Goal: Task Accomplishment & Management: Use online tool/utility

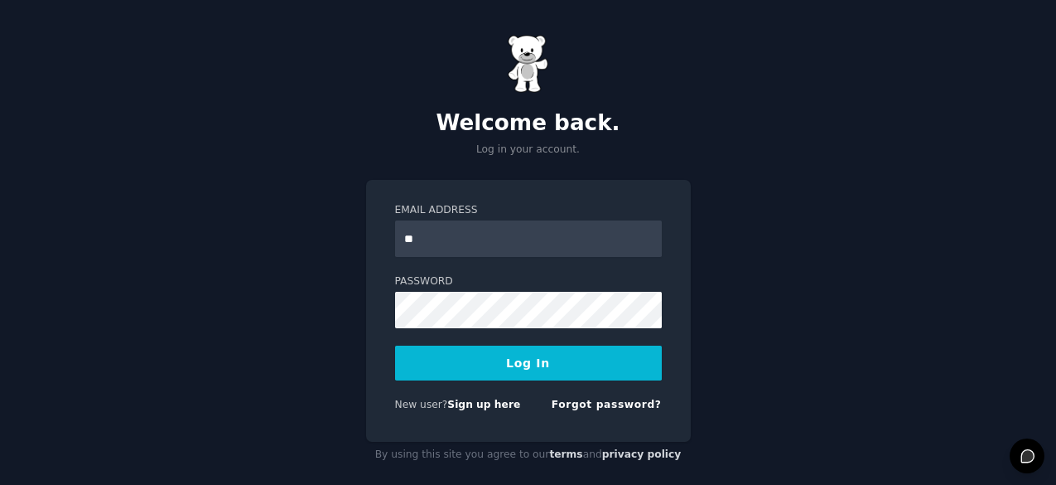
type input "**********"
click at [556, 362] on button "Log In" at bounding box center [528, 363] width 267 height 35
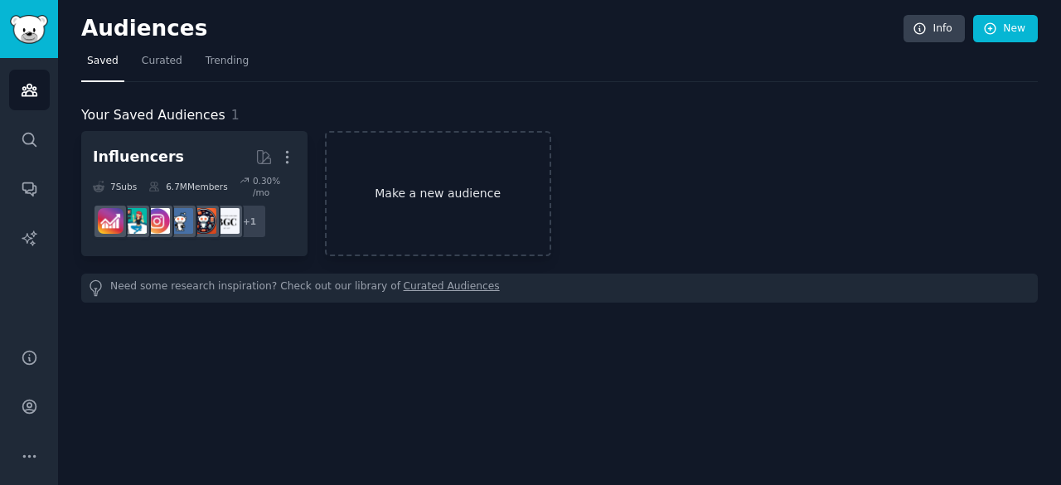
click at [431, 195] on link "Make a new audience" at bounding box center [438, 193] width 226 height 125
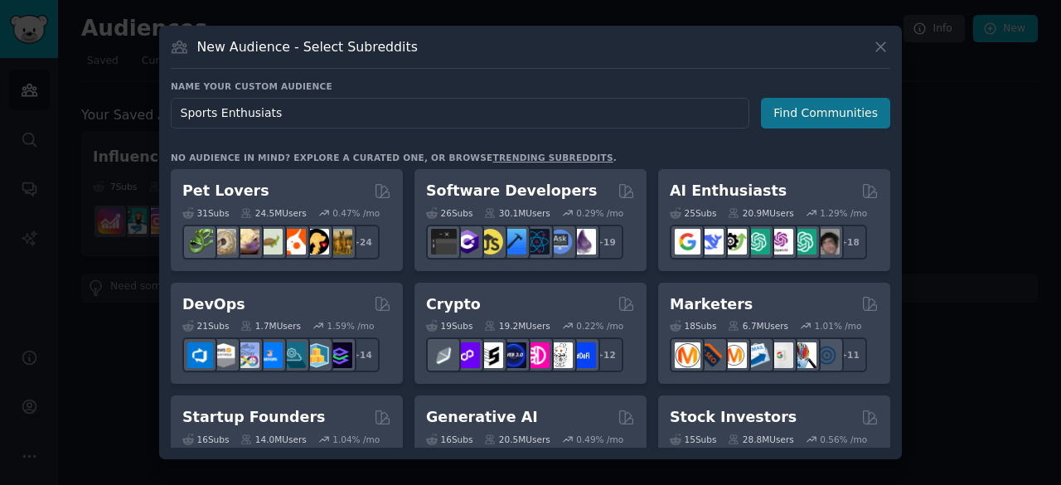
type input "Sports Enthusiats"
click at [830, 115] on button "Find Communities" at bounding box center [825, 113] width 129 height 31
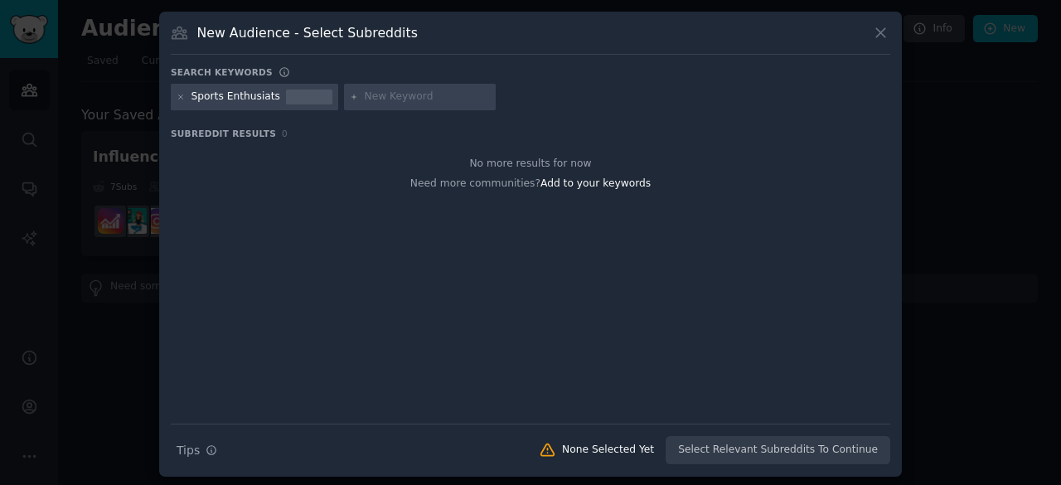
click at [261, 99] on div "Sports Enthusiats" at bounding box center [235, 96] width 89 height 15
click at [263, 94] on div "Sports Enthusiats" at bounding box center [235, 96] width 89 height 15
click at [179, 97] on icon at bounding box center [181, 96] width 4 height 4
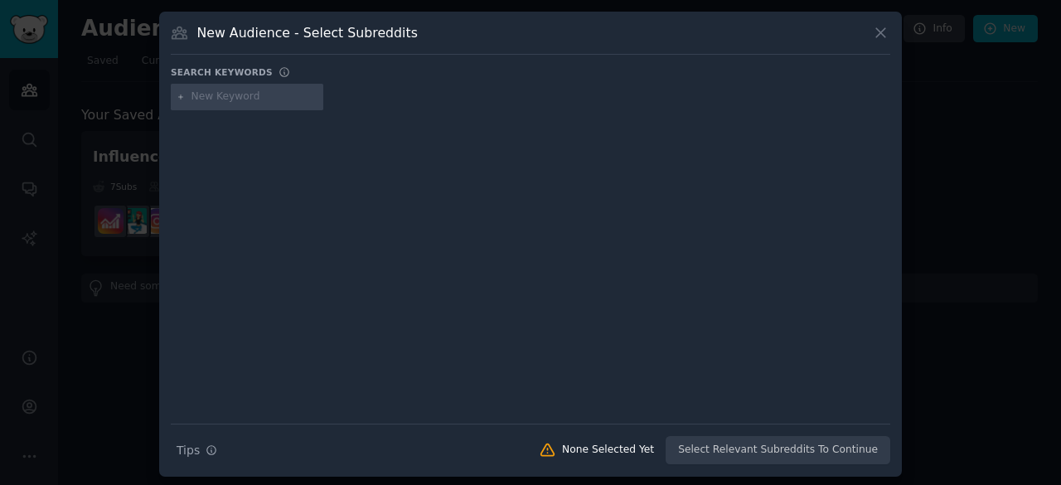
click at [246, 97] on input "text" at bounding box center [254, 96] width 126 height 15
type input "Sports"
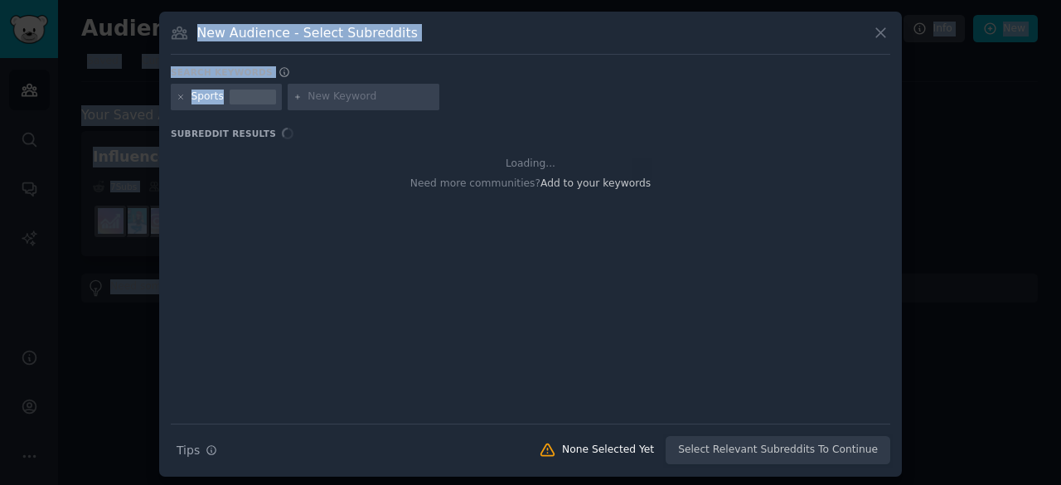
drag, startPoint x: 438, startPoint y: 94, endPoint x: 273, endPoint y: -72, distance: 234.4
click at [273, 0] on html "Audiences Search Conversations AI Reports Help Account More Audiences Info New …" at bounding box center [530, 242] width 1061 height 485
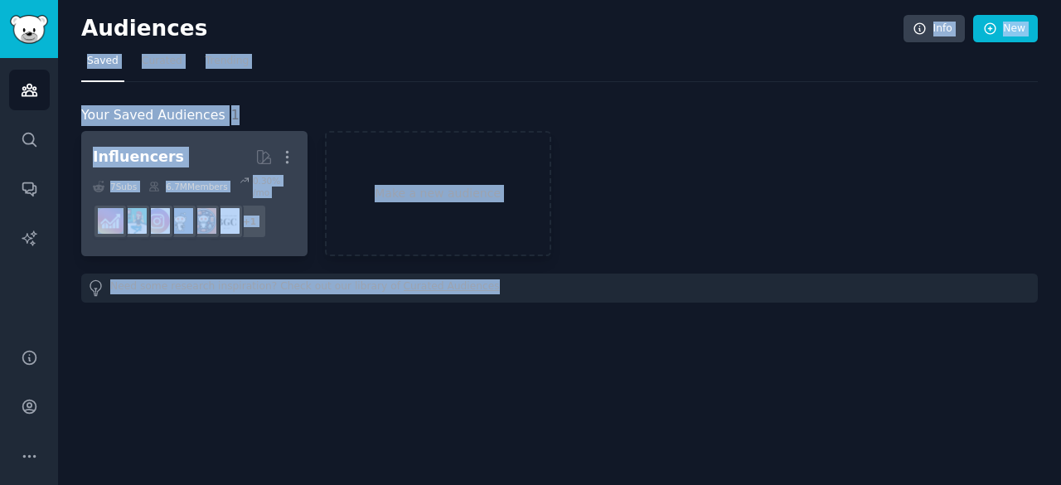
click at [295, 239] on link "Influencers More 7 Sub s 6.7M Members 0.30 % /mo r/SocialMediaMarketing + 1" at bounding box center [194, 193] width 226 height 125
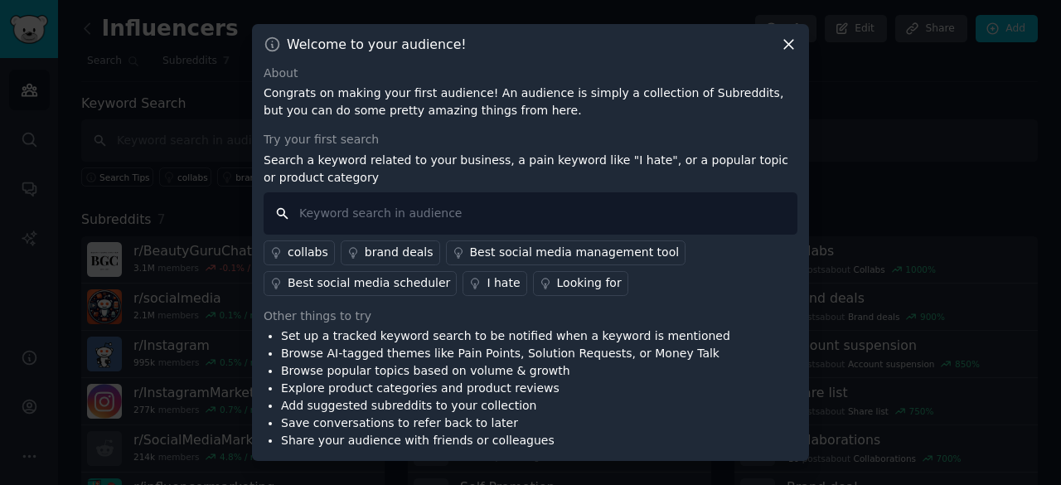
click at [392, 215] on input "text" at bounding box center [530, 213] width 534 height 42
click at [685, 83] on div "About Congrats on making your first audience! An audience is simply a collectio…" at bounding box center [530, 93] width 534 height 56
drag, startPoint x: 762, startPoint y: 69, endPoint x: 777, endPoint y: 51, distance: 23.6
click at [776, 51] on div "Welcome to your audience! About Congrats on making your first audience! An audi…" at bounding box center [530, 242] width 557 height 437
click at [782, 48] on icon at bounding box center [788, 44] width 17 height 17
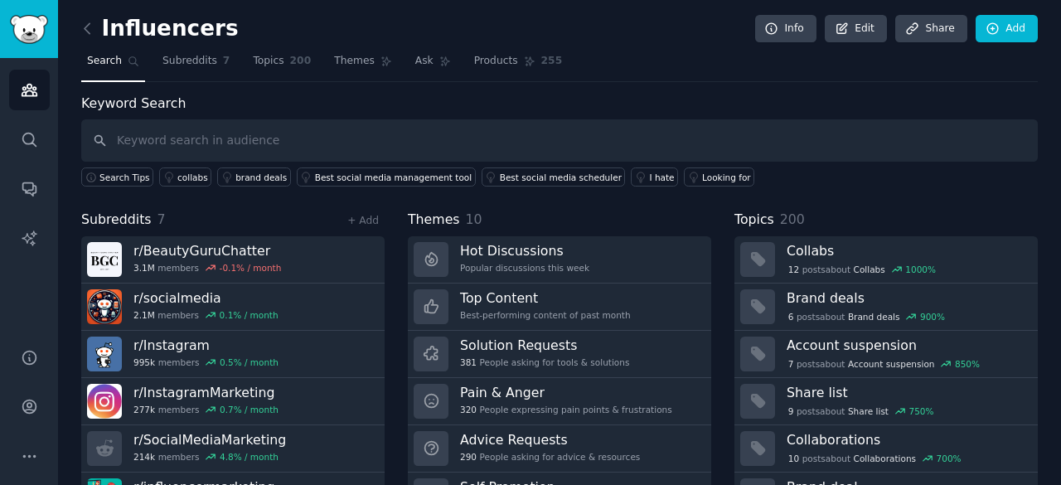
click at [785, 45] on div "Influencers Info Edit Share Add" at bounding box center [559, 32] width 956 height 34
drag, startPoint x: 673, startPoint y: 81, endPoint x: 584, endPoint y: 109, distance: 93.0
click at [584, 109] on div "Influencers Info Edit Share Add Search Subreddits 7 Topics 200 Themes Ask Produ…" at bounding box center [559, 285] width 956 height 525
drag, startPoint x: 317, startPoint y: 138, endPoint x: 95, endPoint y: 28, distance: 247.5
click at [95, 28] on icon at bounding box center [87, 28] width 17 height 17
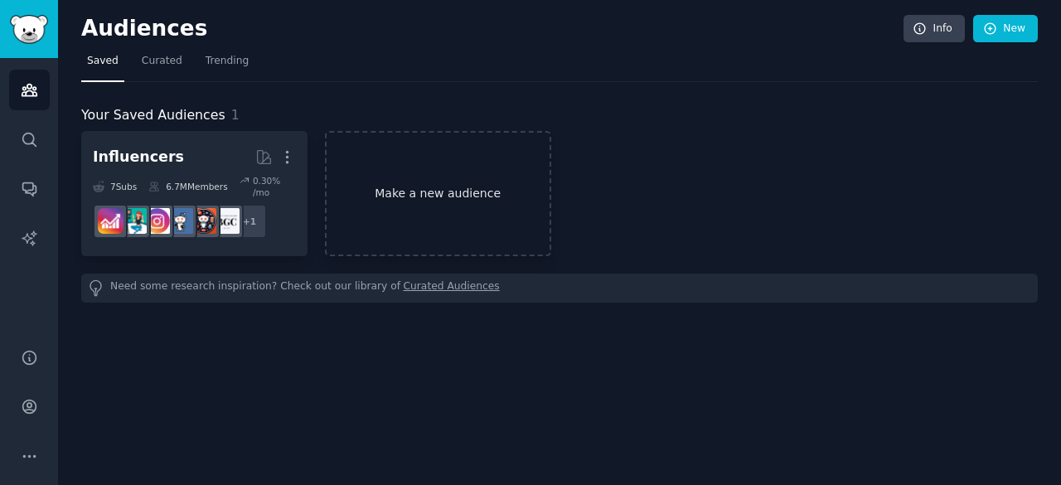
click at [444, 207] on link "Make a new audience" at bounding box center [438, 193] width 226 height 125
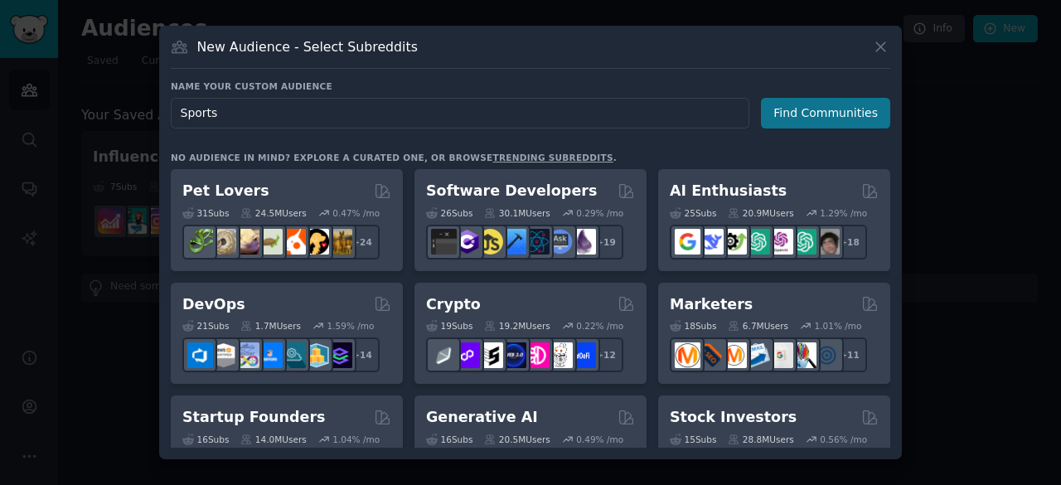
type input "Sports"
click at [820, 107] on button "Find Communities" at bounding box center [825, 113] width 129 height 31
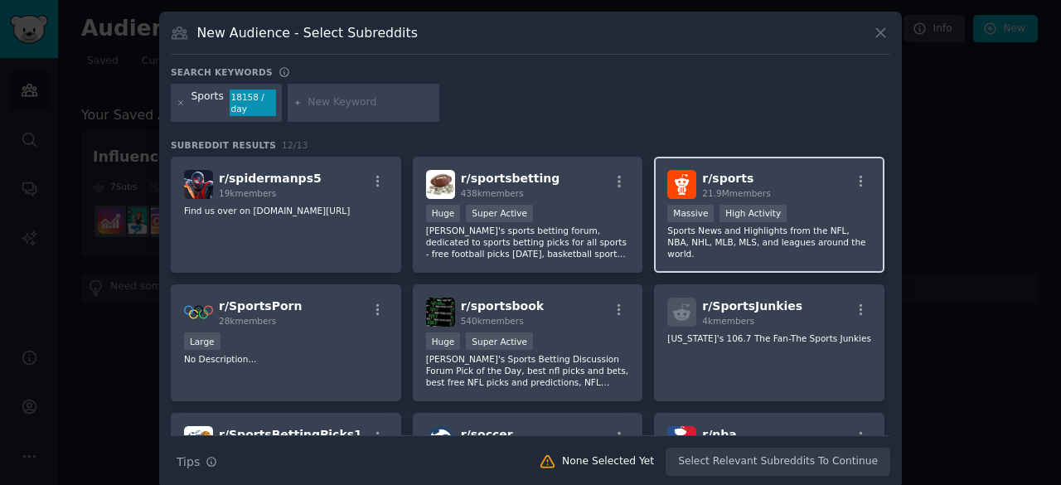
drag, startPoint x: 809, startPoint y: 235, endPoint x: 844, endPoint y: 230, distance: 36.0
click at [844, 230] on p "Sports News and Highlights from the NFL, NBA, NHL, MLB, MLS, and leagues around…" at bounding box center [769, 242] width 204 height 35
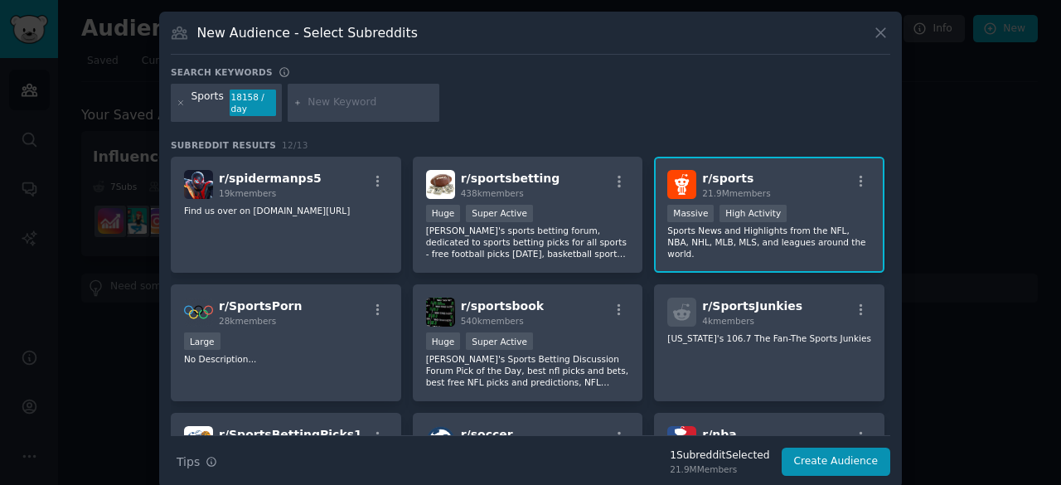
click at [845, 220] on div ">= 80th percentile for submissions / day Massive High Activity" at bounding box center [769, 215] width 204 height 21
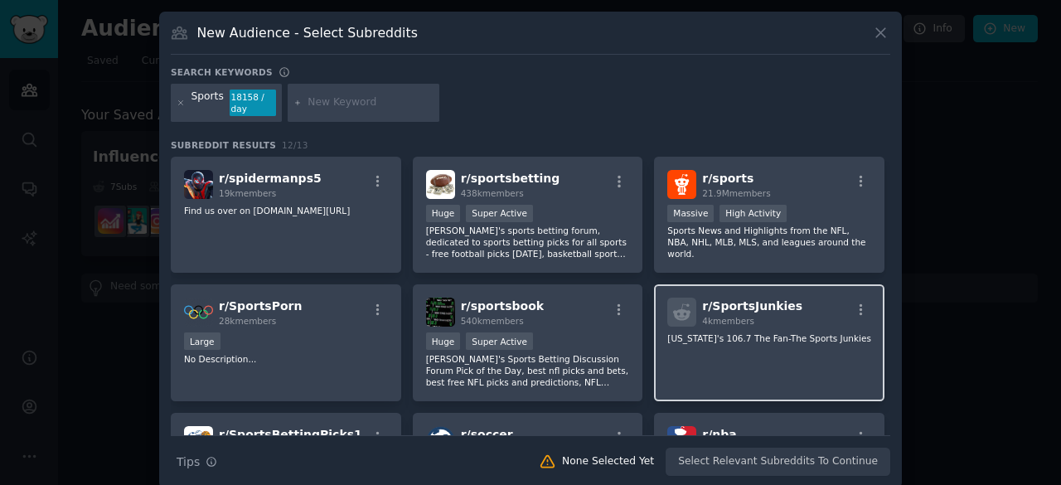
drag, startPoint x: 848, startPoint y: 359, endPoint x: 851, endPoint y: 373, distance: 14.3
click at [848, 362] on div "r/ SportsJunkies 4k members Washington's 106.7 The Fan-The Sports Junkies" at bounding box center [769, 342] width 230 height 117
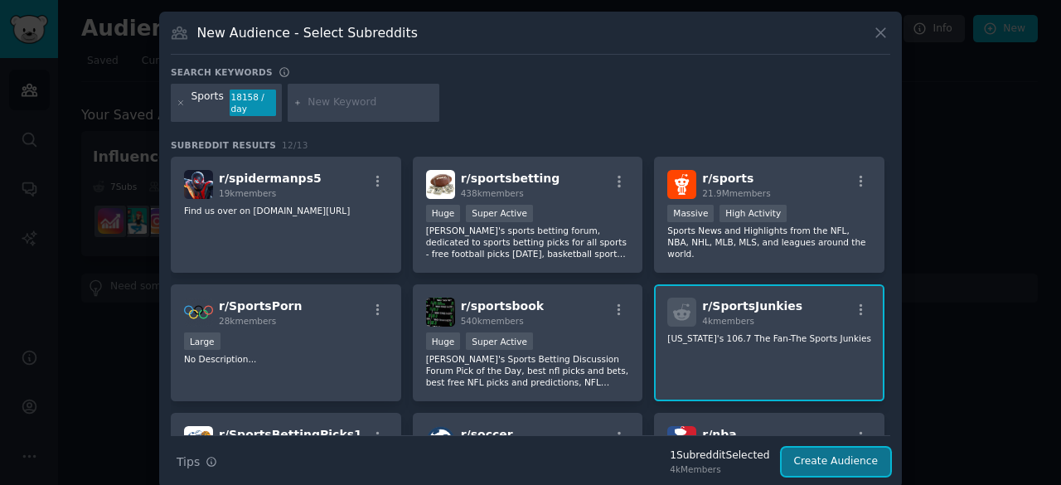
click at [857, 460] on button "Create Audience" at bounding box center [835, 461] width 109 height 28
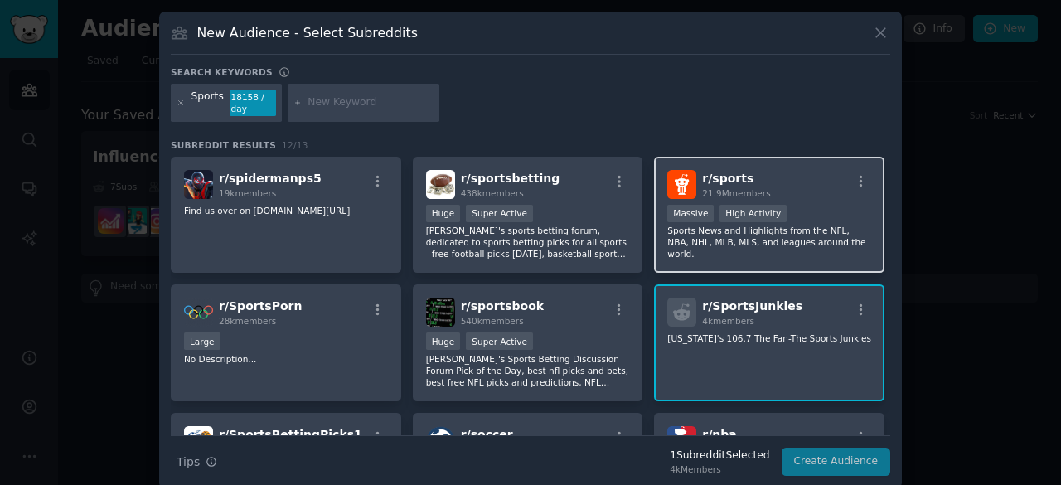
click at [756, 238] on p "Sports News and Highlights from the NFL, NBA, NHL, MLB, MLS, and leagues around…" at bounding box center [769, 242] width 204 height 35
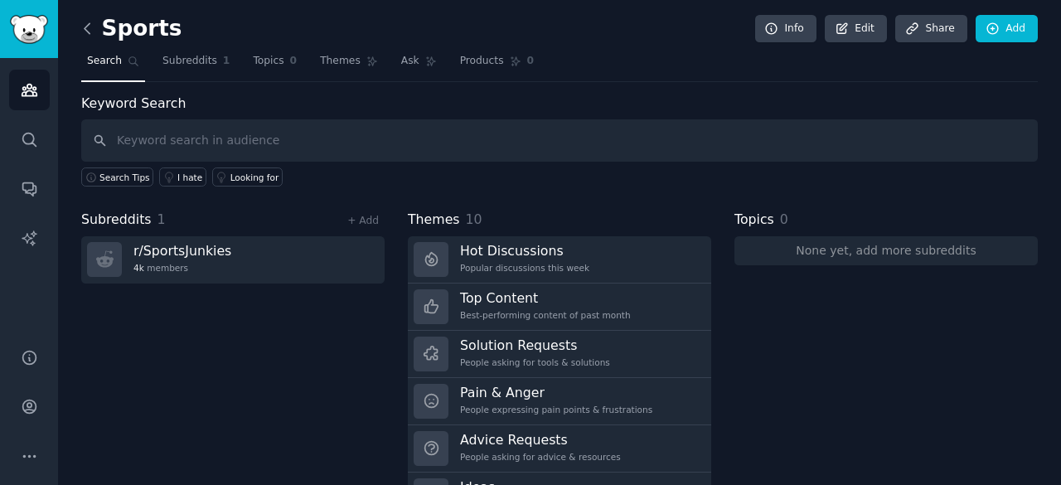
click at [83, 25] on icon at bounding box center [87, 28] width 17 height 17
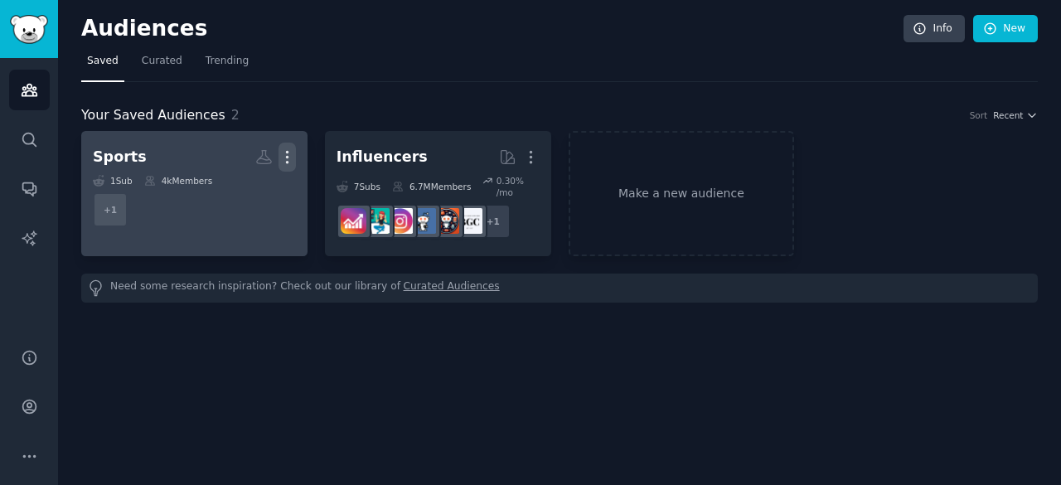
click at [204, 363] on div "Audiences Info New Saved Curated Trending Your Saved Audiences 2 Sort Recent Sp…" at bounding box center [559, 242] width 1003 height 485
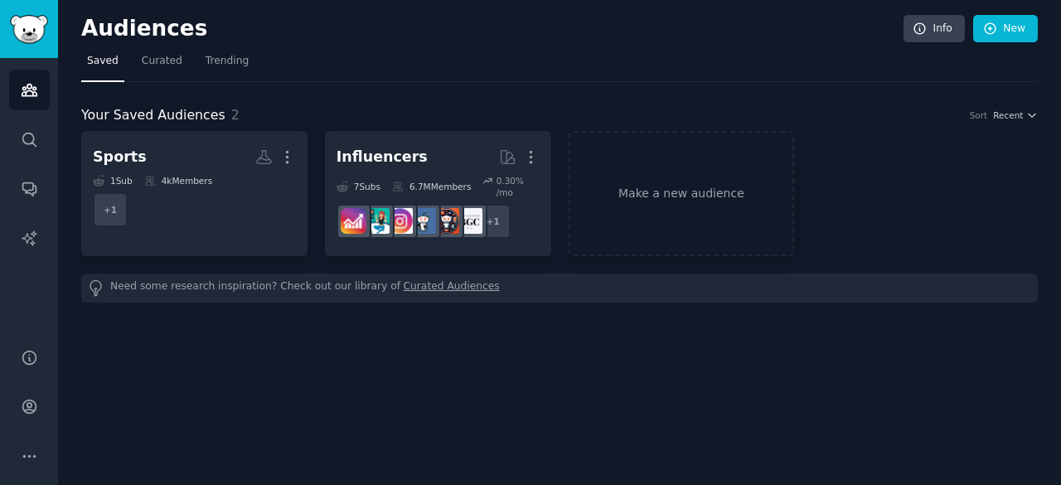
click at [204, 363] on div "Audiences Info New Saved Curated Trending Your Saved Audiences 2 Sort Recent Sp…" at bounding box center [559, 242] width 1003 height 485
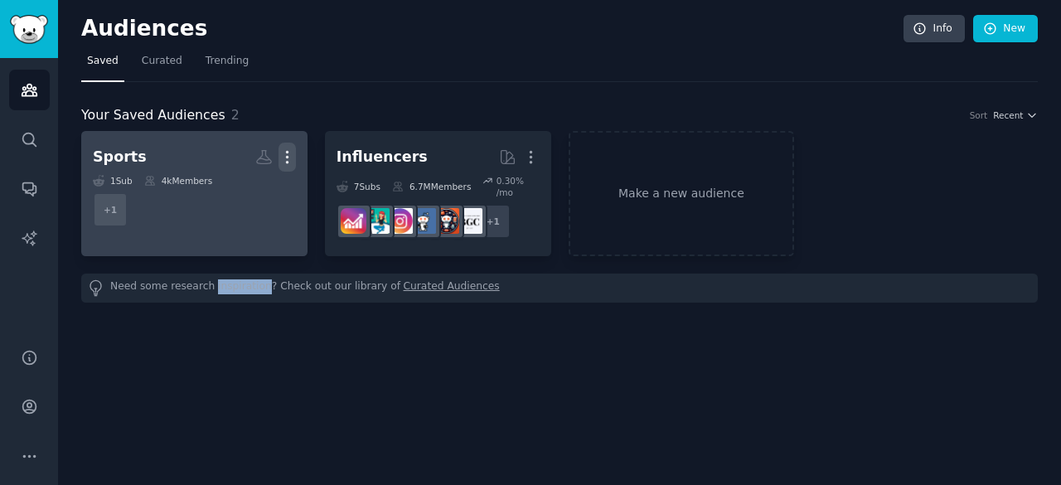
click at [281, 157] on icon "button" at bounding box center [286, 156] width 17 height 17
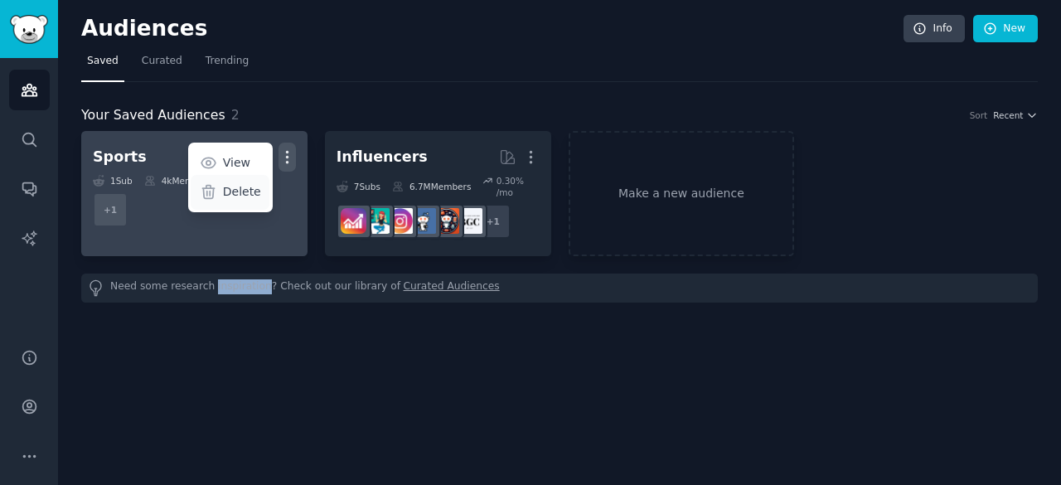
click at [245, 189] on p "Delete" at bounding box center [242, 191] width 38 height 17
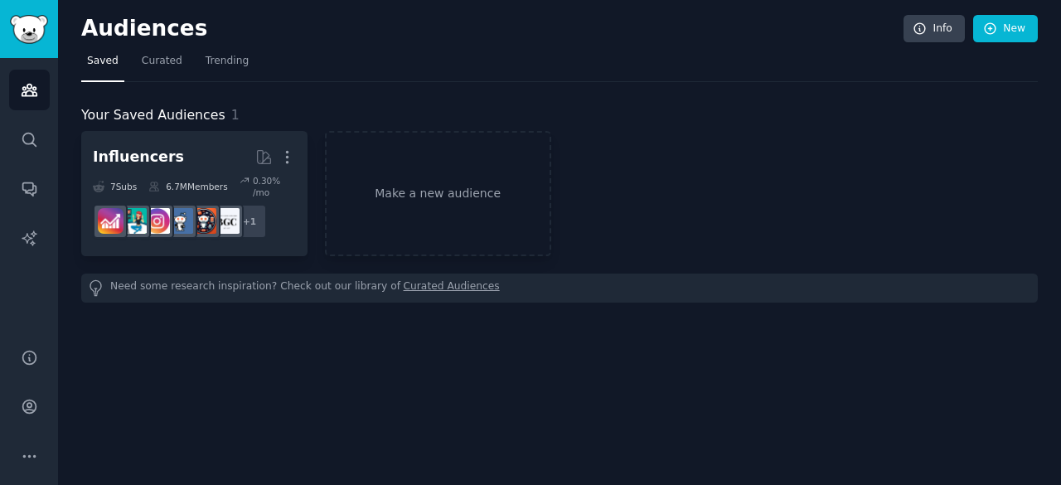
click at [640, 412] on div "Audiences Info New Saved Curated Trending Your Saved Audiences 1 Influencers Mo…" at bounding box center [559, 242] width 1003 height 485
drag, startPoint x: 452, startPoint y: 212, endPoint x: 423, endPoint y: 193, distance: 34.7
click at [423, 193] on link "Make a new audience" at bounding box center [438, 193] width 226 height 125
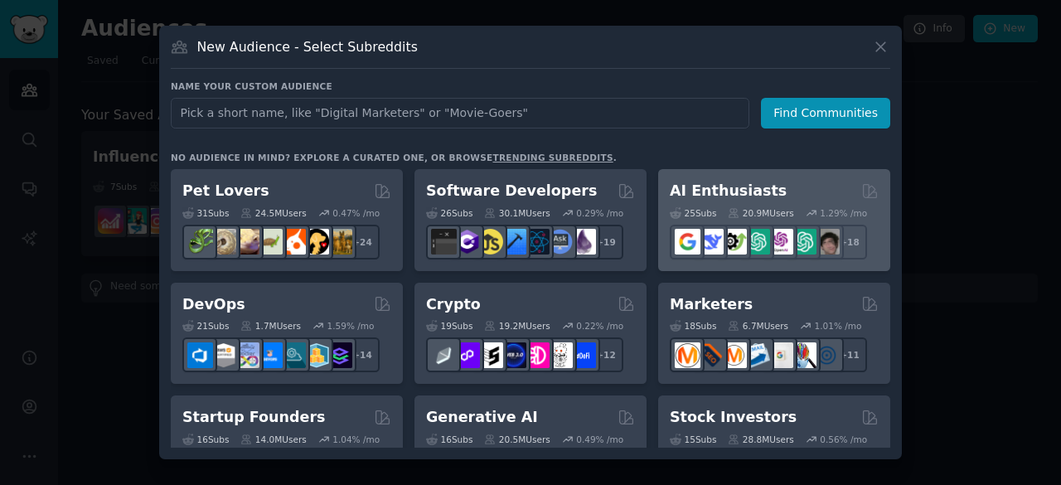
drag, startPoint x: 861, startPoint y: 194, endPoint x: 885, endPoint y: 210, distance: 29.2
click at [741, 186] on h2 "AI Enthusiasts" at bounding box center [727, 191] width 117 height 21
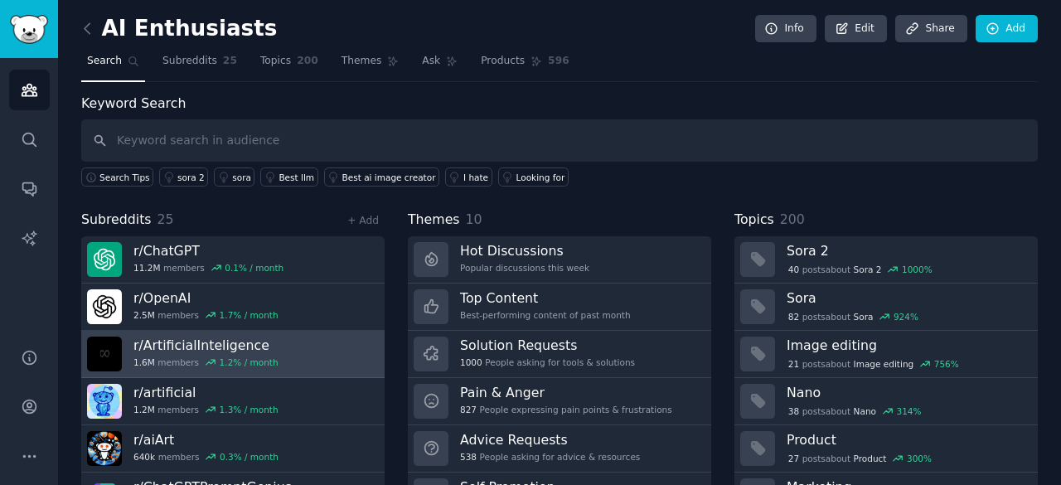
click at [286, 347] on link "r/ ArtificialInteligence 1.6M members 1.2 % / month" at bounding box center [232, 354] width 303 height 47
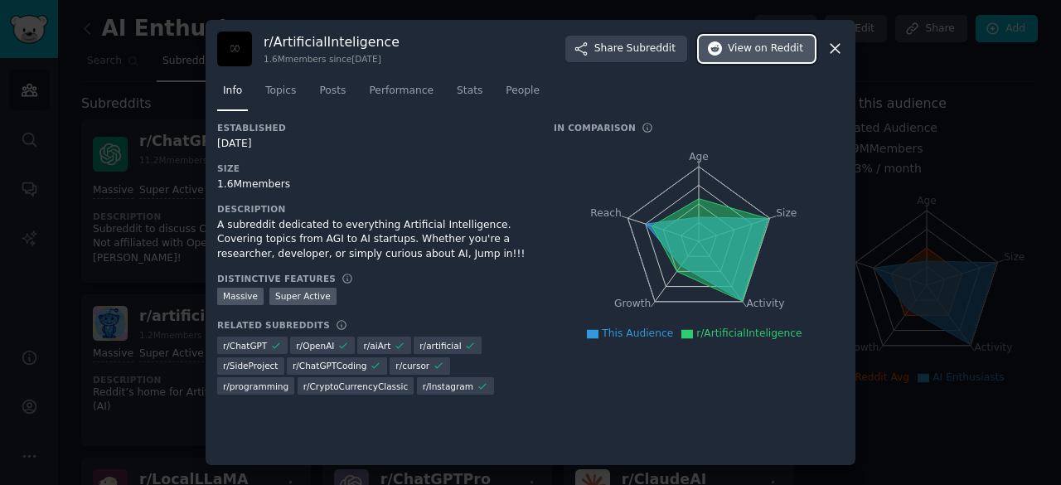
click at [732, 47] on button "View on Reddit" at bounding box center [756, 49] width 116 height 27
click at [838, 49] on icon at bounding box center [834, 48] width 17 height 17
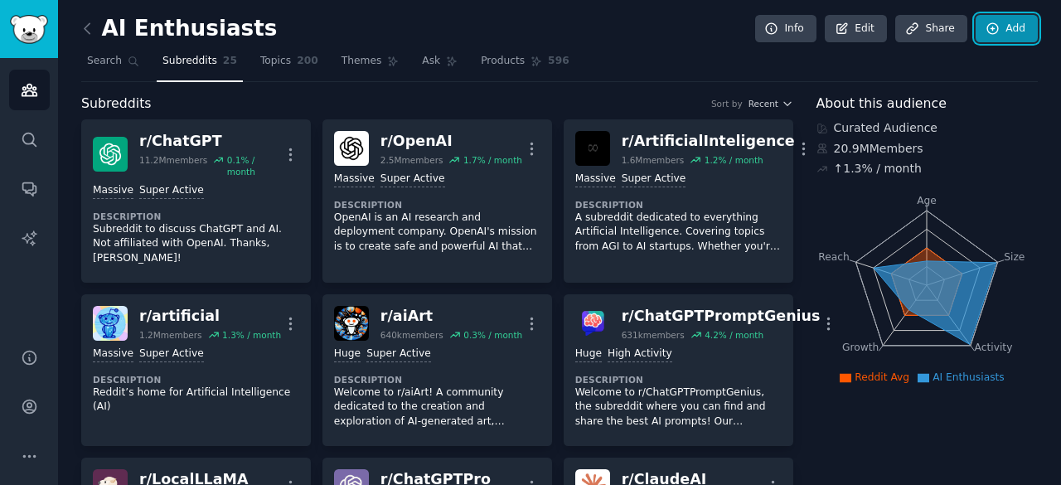
click at [1010, 24] on link "Add" at bounding box center [1006, 29] width 62 height 28
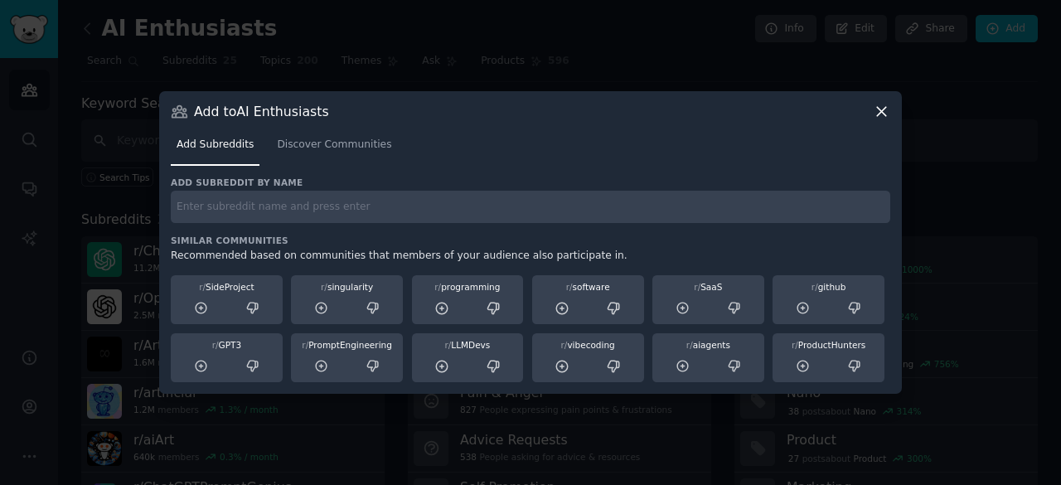
click at [880, 112] on icon at bounding box center [881, 111] width 9 height 9
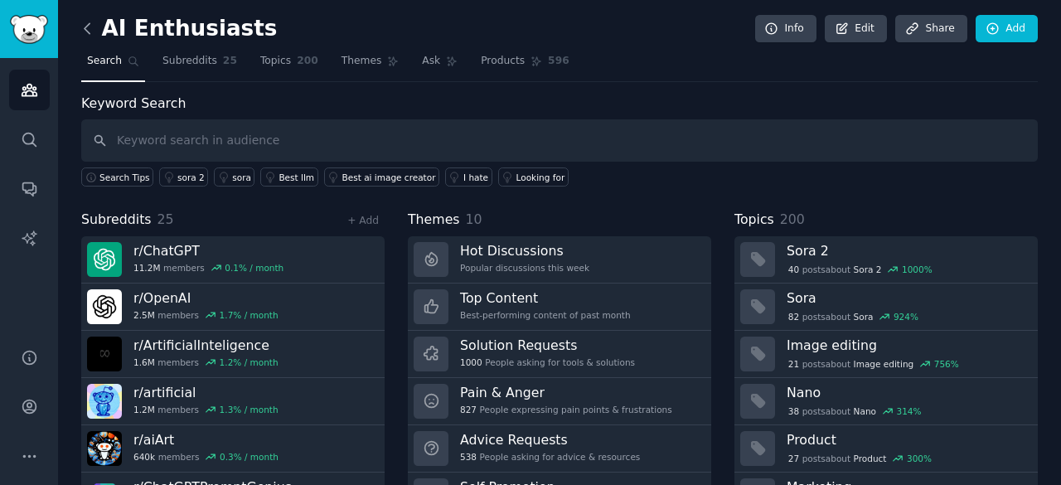
click at [83, 20] on icon at bounding box center [87, 28] width 17 height 17
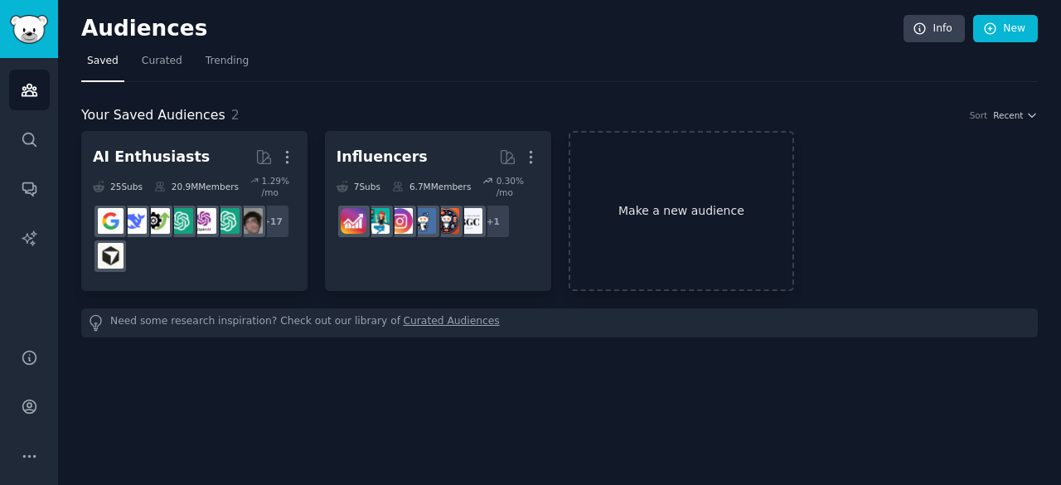
click at [692, 213] on link "Make a new audience" at bounding box center [681, 211] width 226 height 160
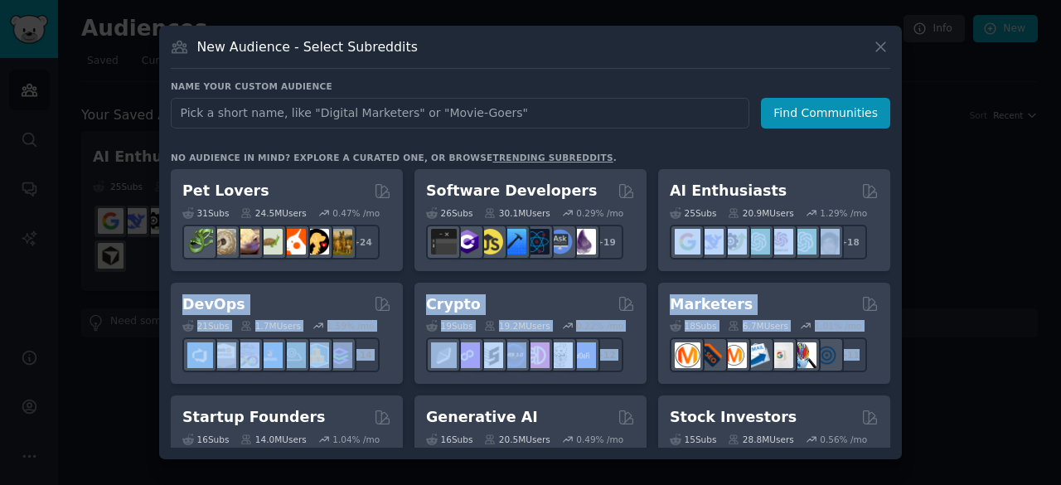
drag, startPoint x: 894, startPoint y: 271, endPoint x: 894, endPoint y: 332, distance: 61.3
click at [894, 332] on div "New Audience - Select Subreddits Name your custom audience Audience Name Find C…" at bounding box center [530, 242] width 742 height 433
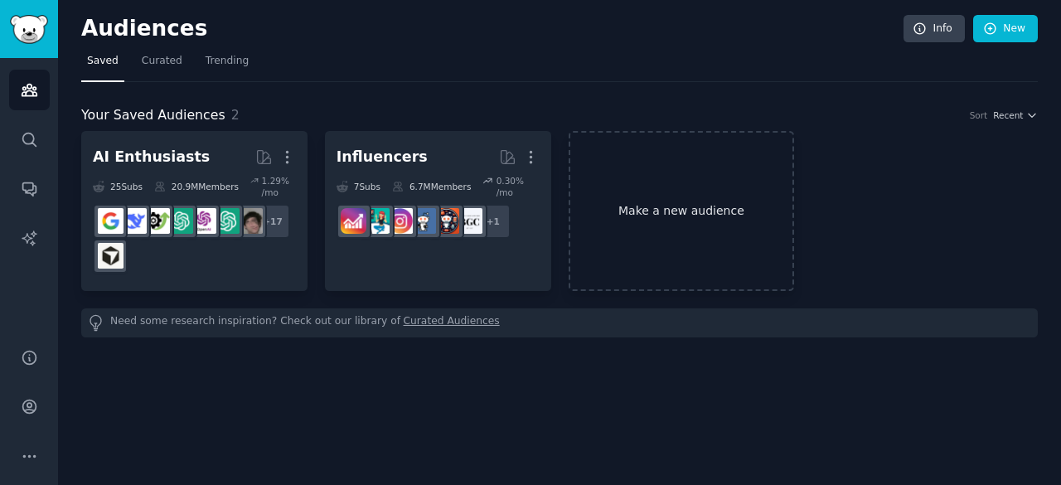
click at [673, 229] on link "Make a new audience" at bounding box center [681, 211] width 226 height 160
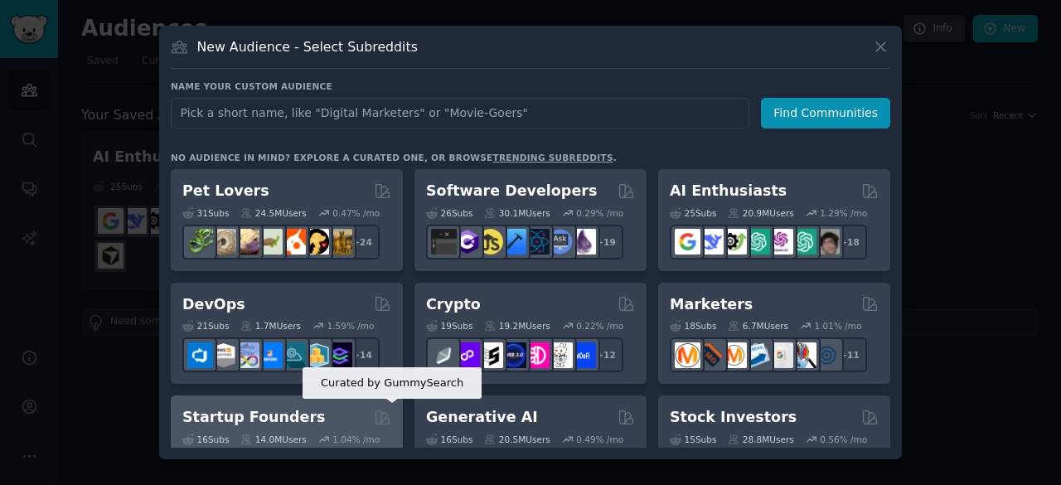
click at [380, 414] on icon at bounding box center [382, 416] width 17 height 17
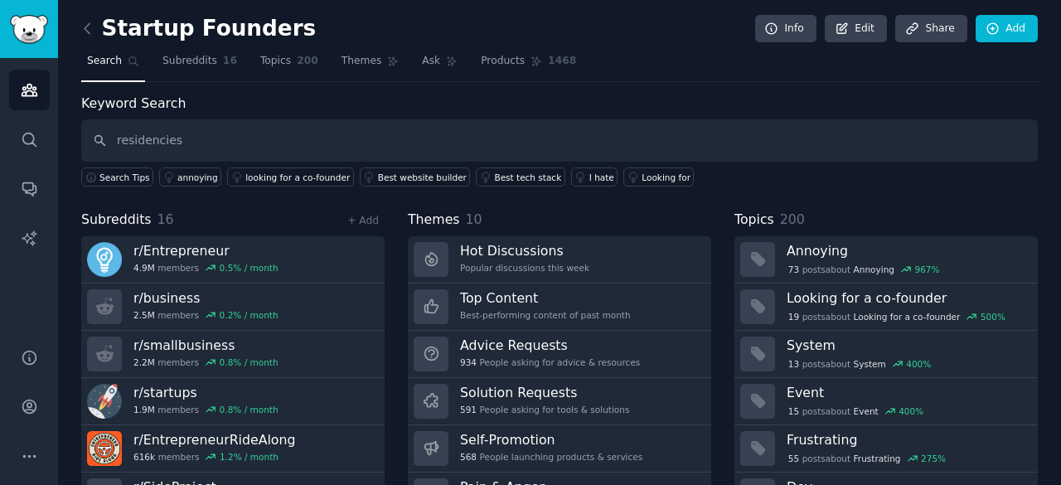
type input "residencies"
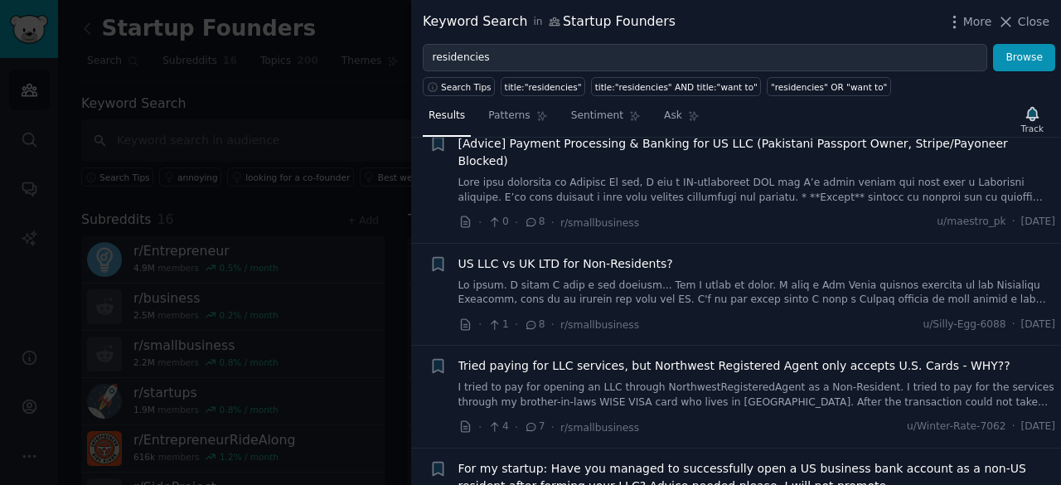
scroll to position [5312, 0]
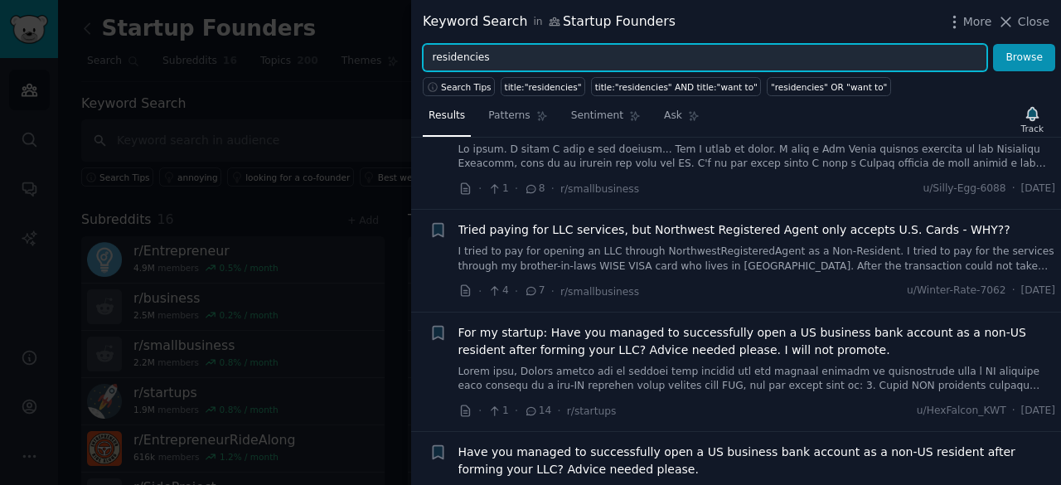
click at [547, 58] on input "residencies" at bounding box center [705, 58] width 564 height 28
type input "r"
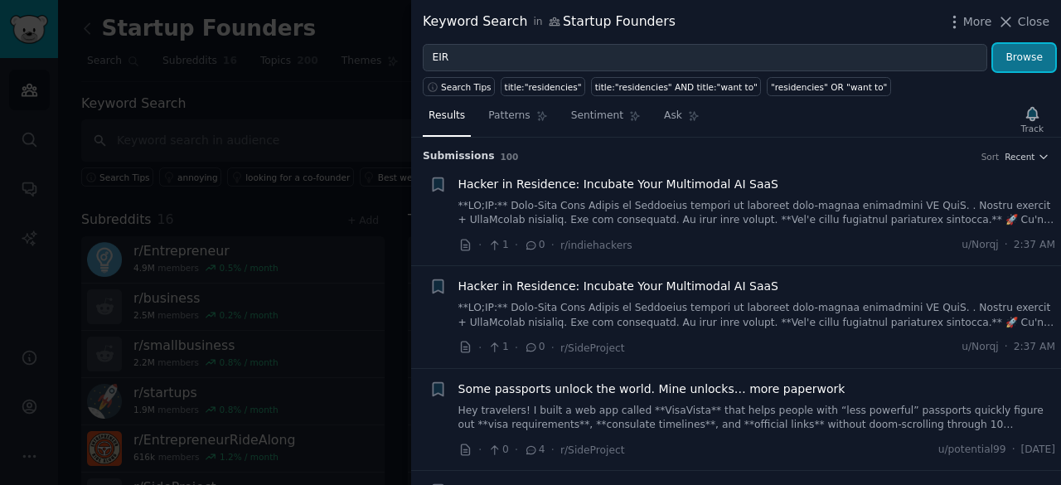
click at [1014, 53] on button "Browse" at bounding box center [1024, 58] width 62 height 28
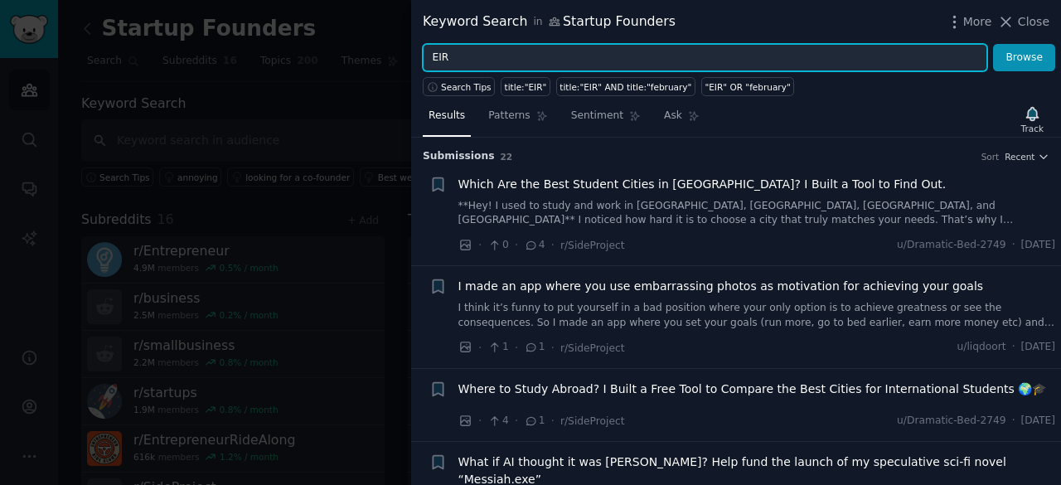
click at [529, 61] on input "EIR" at bounding box center [705, 58] width 564 height 28
click at [467, 49] on input "Enterprenuer in Residence" at bounding box center [705, 58] width 564 height 28
click at [615, 54] on input "Entrepreneur in Residence" at bounding box center [705, 58] width 564 height 28
drag, startPoint x: 908, startPoint y: 57, endPoint x: 932, endPoint y: 56, distance: 24.0
click at [919, 57] on input "Entrepreneur in Residence program" at bounding box center [705, 58] width 564 height 28
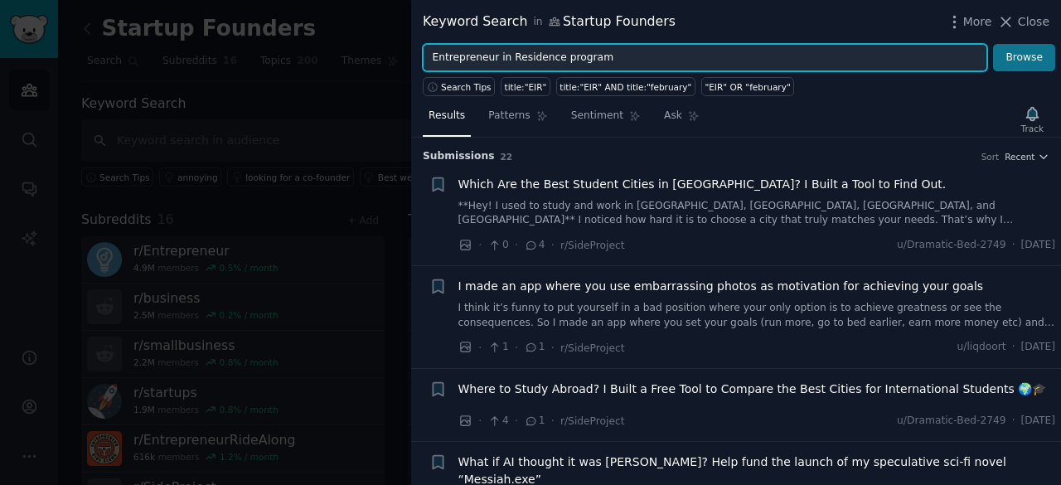
type input "Entrepreneur in Residence program"
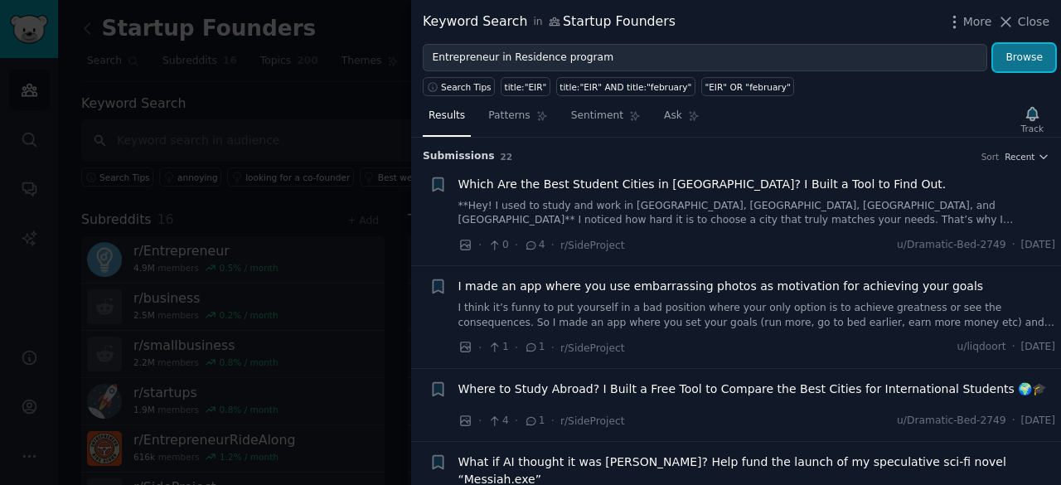
click at [1025, 58] on button "Browse" at bounding box center [1024, 58] width 62 height 28
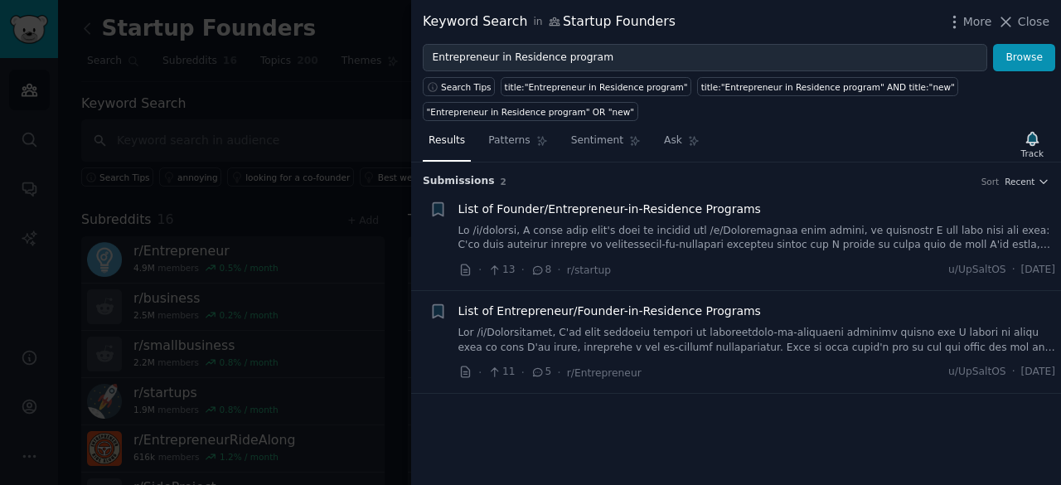
click at [662, 235] on link at bounding box center [756, 238] width 597 height 29
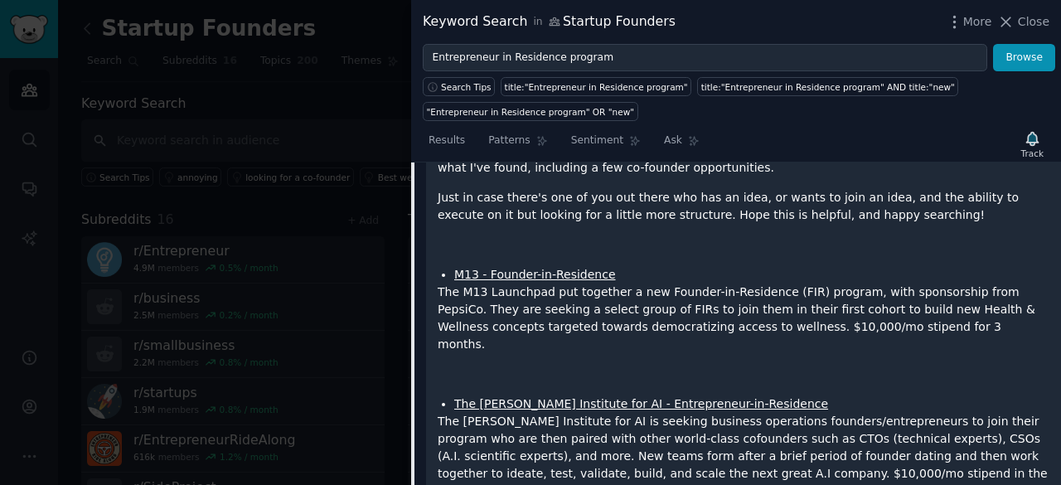
scroll to position [324, 0]
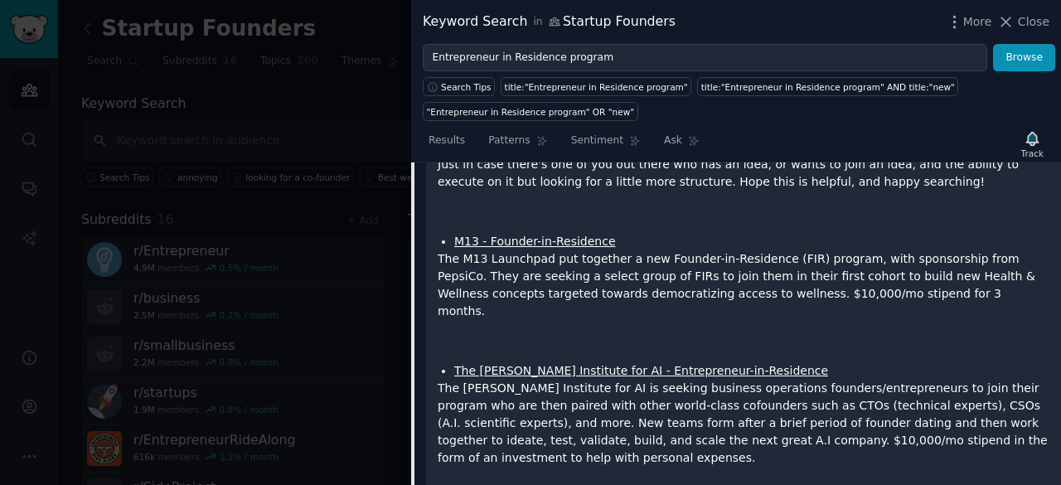
click at [524, 240] on link "M13 - Founder-in-Residence" at bounding box center [535, 240] width 162 height 13
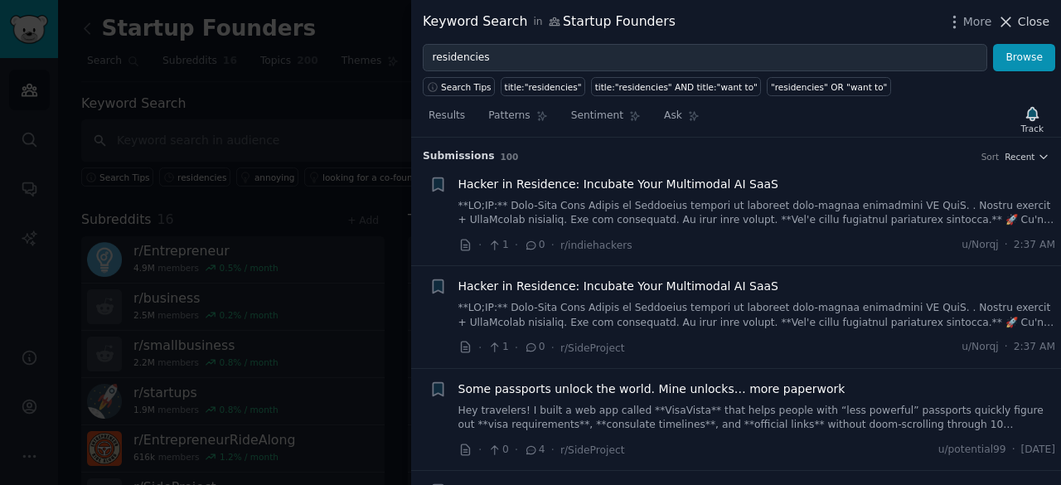
click at [1028, 22] on span "Close" at bounding box center [1032, 21] width 31 height 17
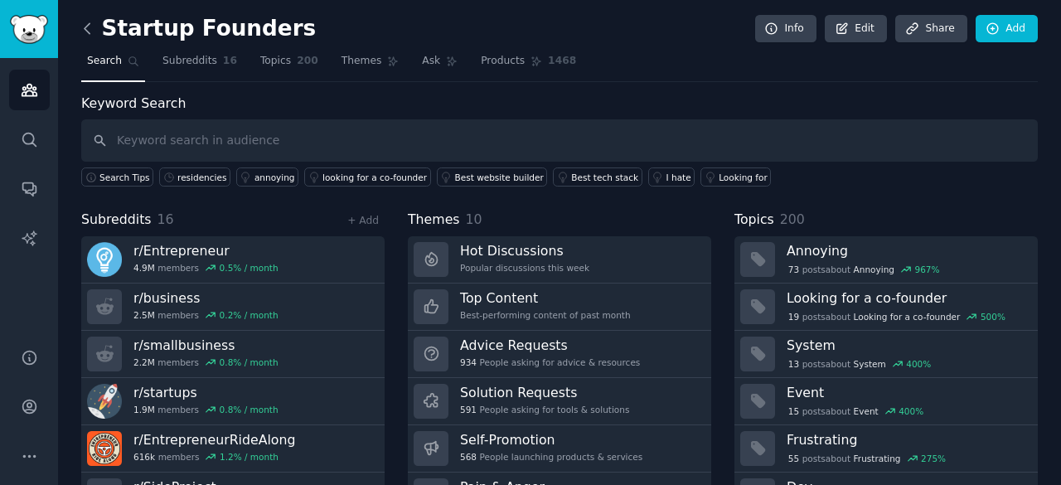
click at [89, 27] on icon at bounding box center [87, 28] width 17 height 17
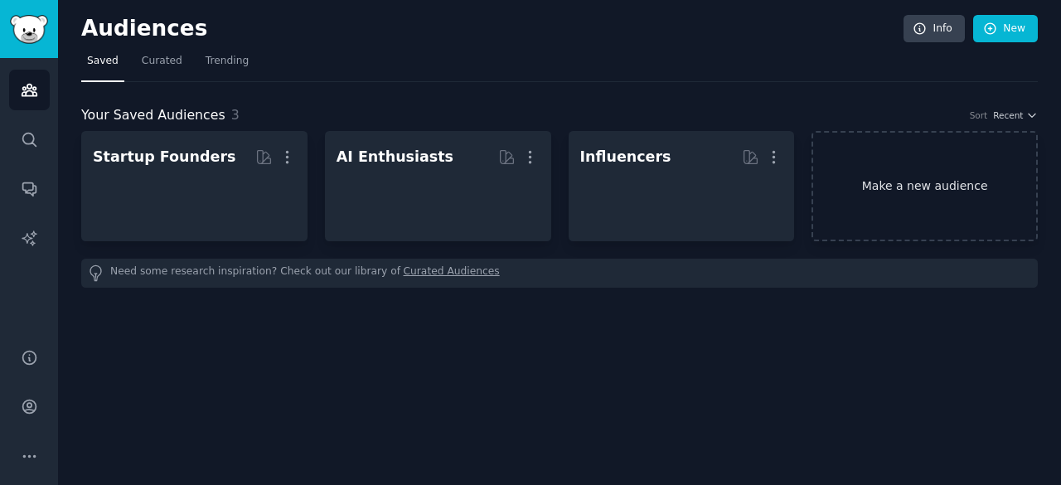
click at [908, 205] on link "Make a new audience" at bounding box center [924, 186] width 226 height 110
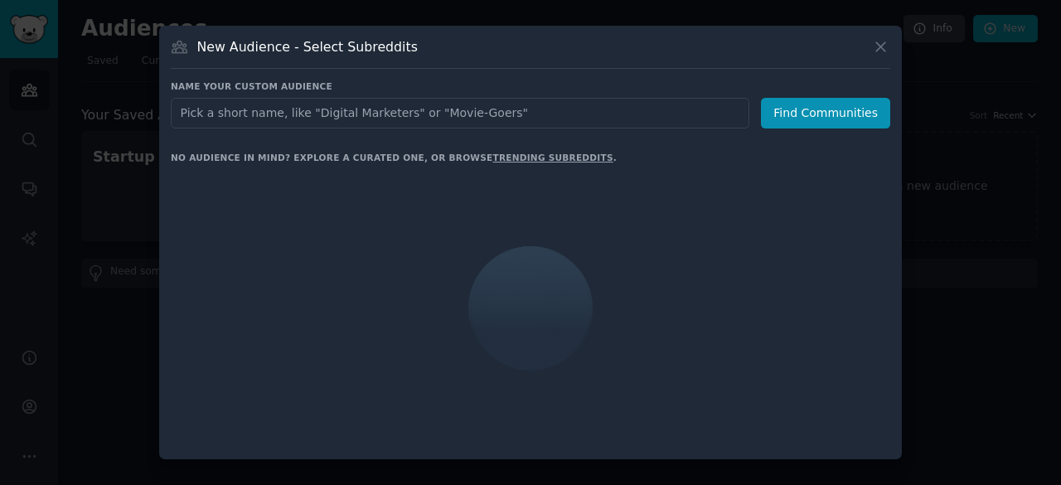
click at [551, 117] on input "text" at bounding box center [460, 113] width 578 height 31
type input "S"
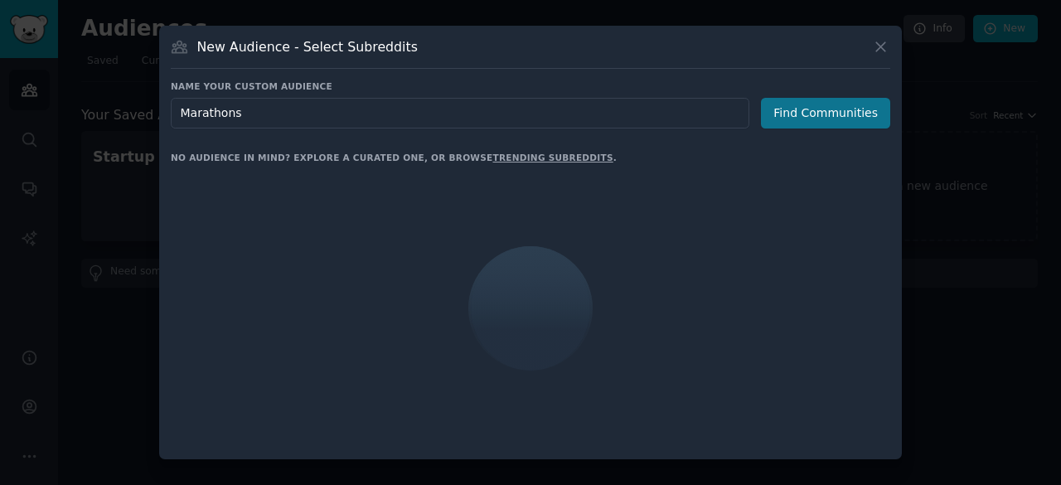
type input "Marathons"
click at [800, 115] on button "Find Communities" at bounding box center [825, 113] width 129 height 31
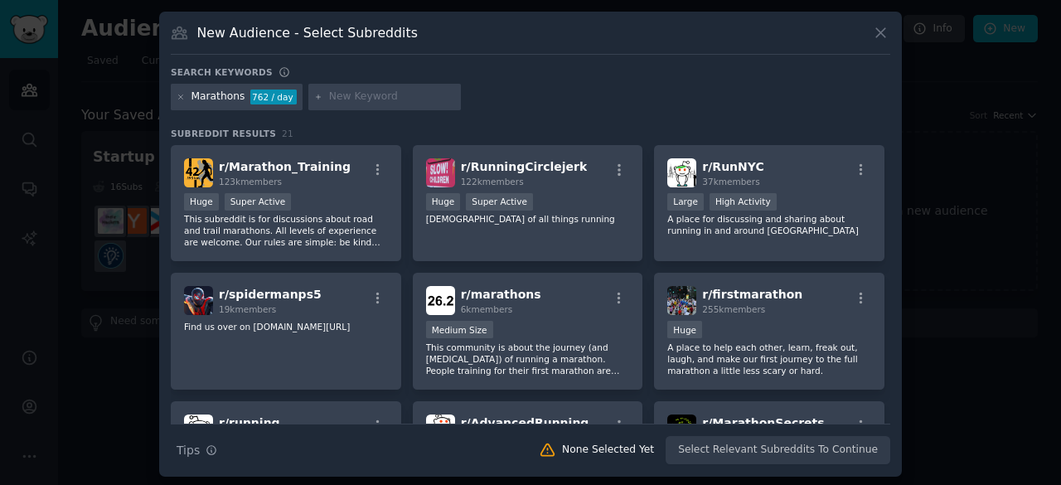
drag, startPoint x: 588, startPoint y: 244, endPoint x: 642, endPoint y: 244, distance: 53.9
click at [631, 244] on div "r/ RunningCirclejerk 122k members Huge Super Active Jerkers of all things runni…" at bounding box center [528, 203] width 230 height 117
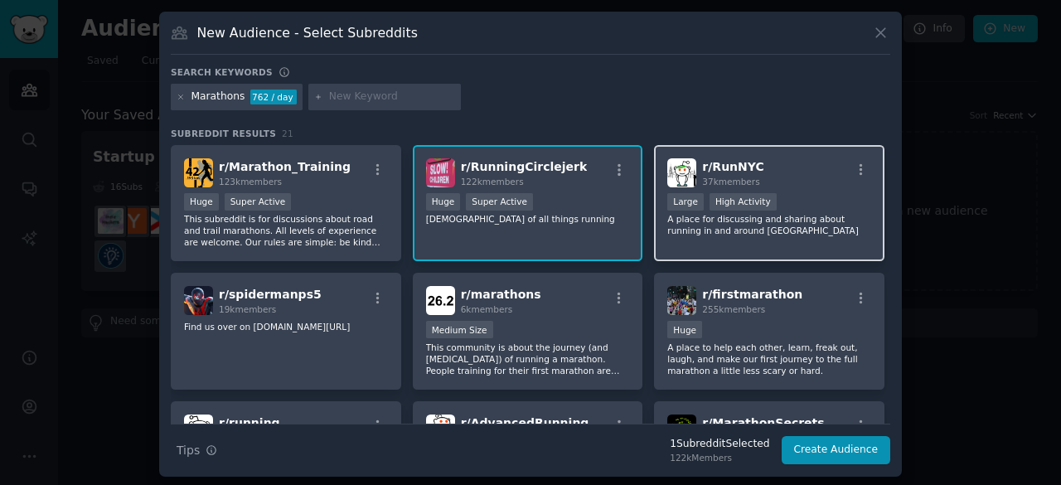
click at [794, 257] on div "r/ RunNYC 37k members Large High Activity A place for discussing and sharing ab…" at bounding box center [769, 203] width 230 height 117
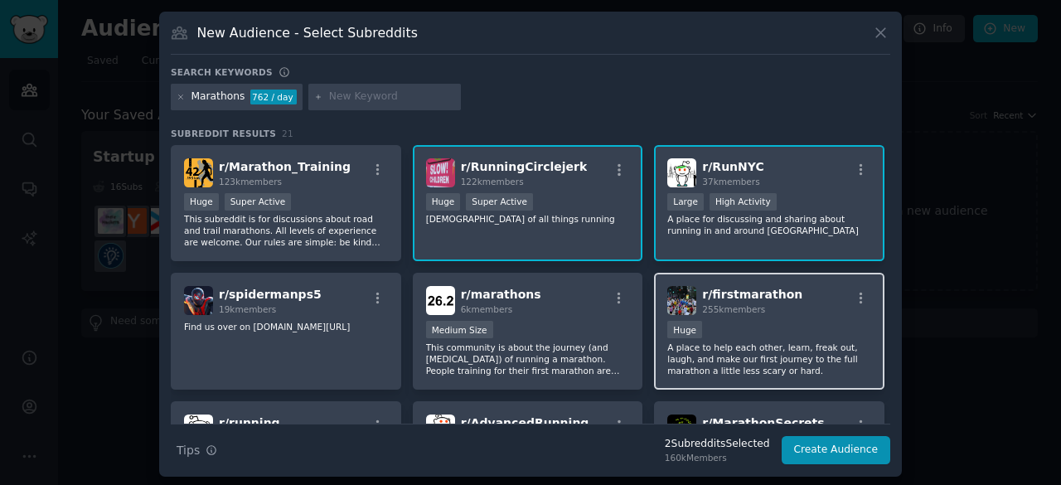
drag, startPoint x: 645, startPoint y: 267, endPoint x: 734, endPoint y: 296, distance: 94.1
click at [723, 292] on div "r/ Marathon_Training 123k members Huge Super Active This subreddit is for discu…" at bounding box center [530, 395] width 719 height 500
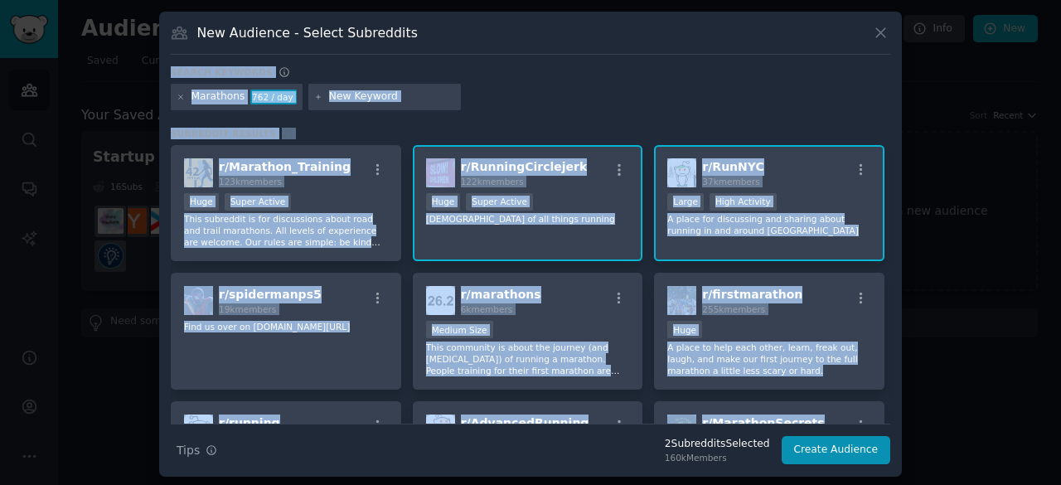
drag, startPoint x: 611, startPoint y: 109, endPoint x: 540, endPoint y: 16, distance: 117.0
click at [540, 16] on div "New Audience - Select Subreddits Search keywords Marathons 762 / day Subreddit …" at bounding box center [530, 244] width 742 height 465
click at [506, 61] on div "New Audience - Select Subreddits Search keywords Marathons 762 / day Subreddit …" at bounding box center [530, 244] width 742 height 465
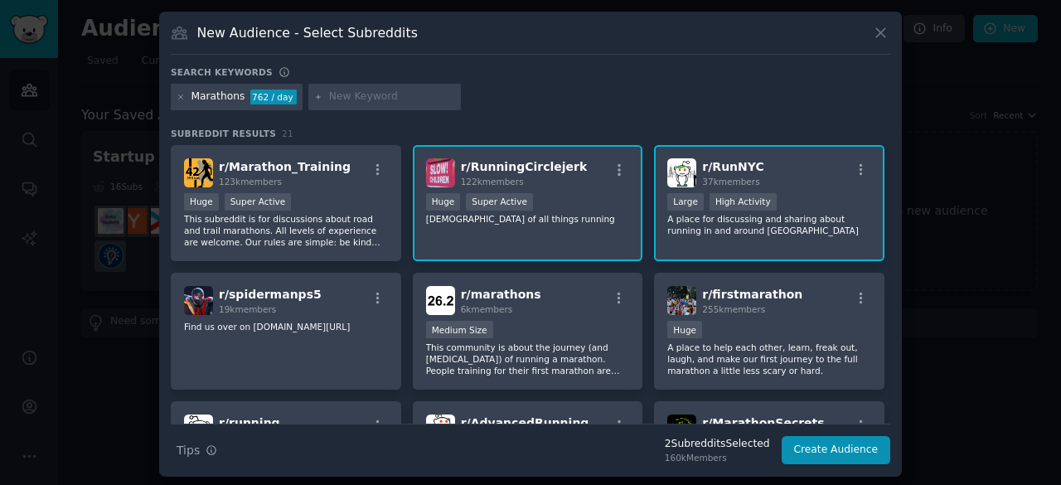
click at [506, 62] on div "New Audience - Select Subreddits Search keywords Marathons 762 / day Subreddit …" at bounding box center [530, 244] width 742 height 465
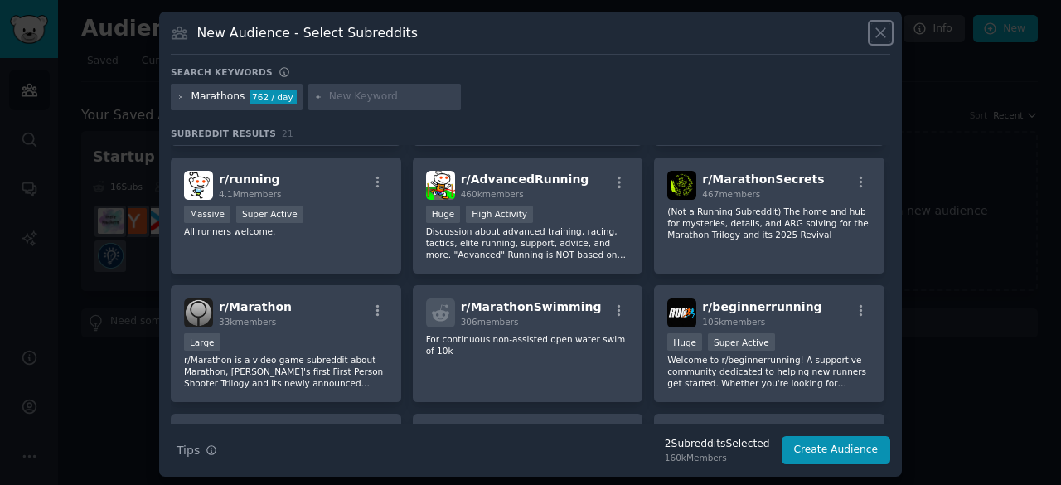
click at [880, 31] on icon at bounding box center [880, 32] width 9 height 9
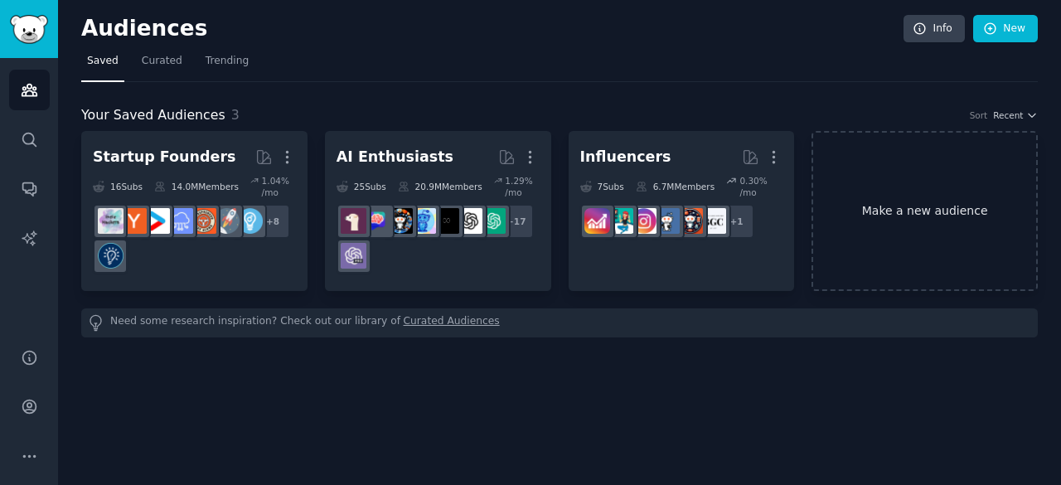
click at [869, 179] on link "Make a new audience" at bounding box center [924, 211] width 226 height 160
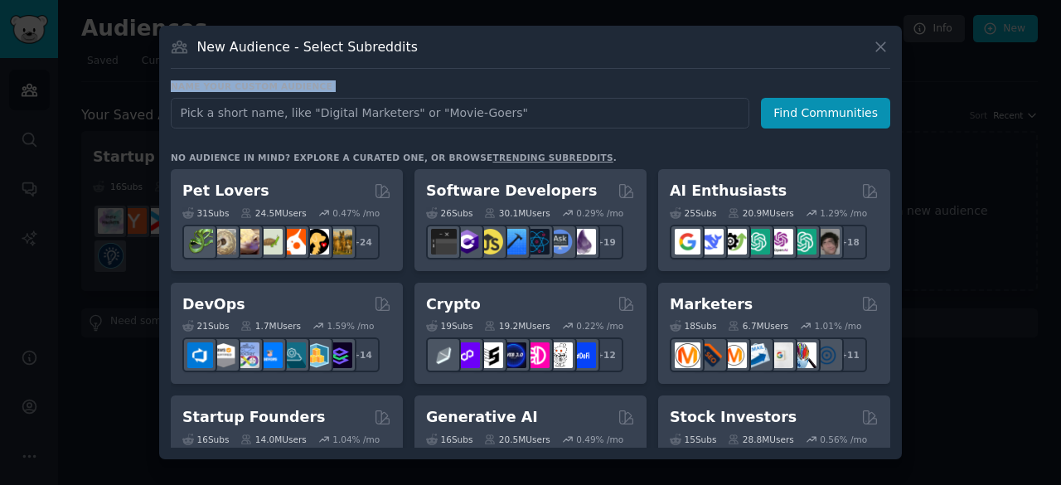
drag, startPoint x: 610, startPoint y: 52, endPoint x: 510, endPoint y: 110, distance: 115.1
click at [510, 109] on div "New Audience - Select Subreddits Name your custom audience Audience Name Find C…" at bounding box center [530, 242] width 742 height 433
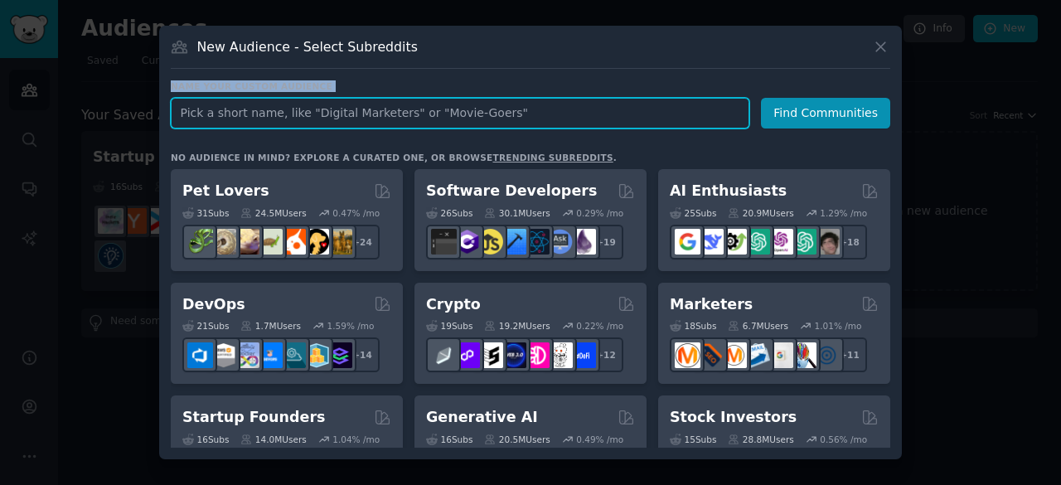
click at [500, 124] on input "text" at bounding box center [460, 113] width 578 height 31
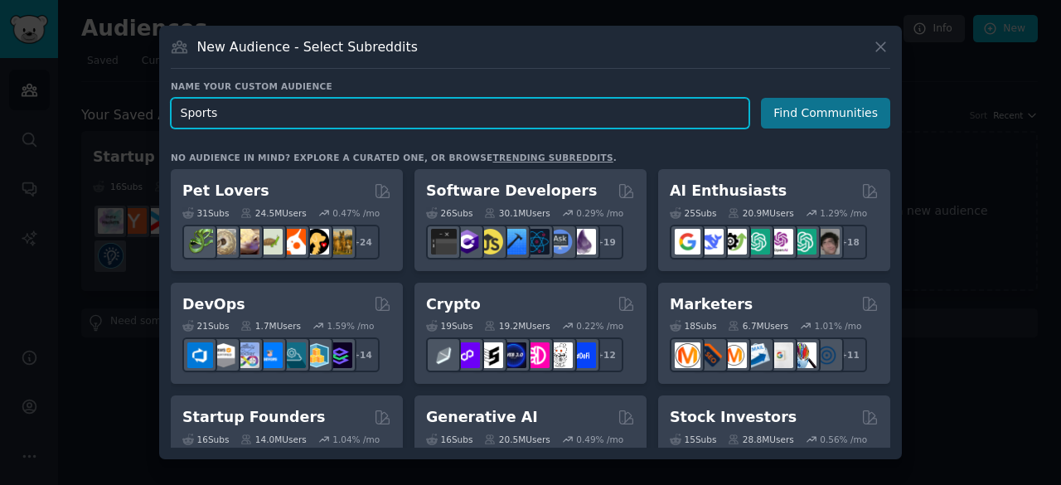
type input "Sports"
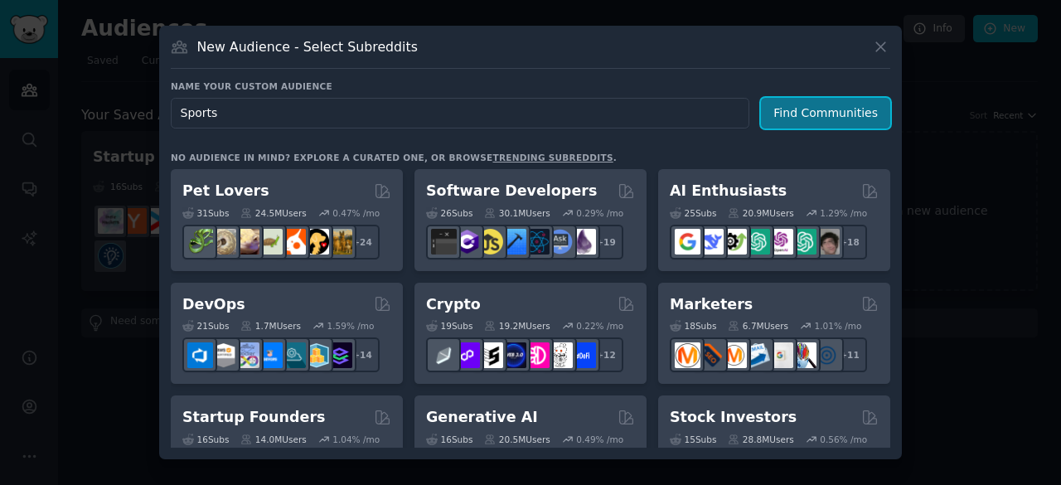
click at [824, 118] on button "Find Communities" at bounding box center [825, 113] width 129 height 31
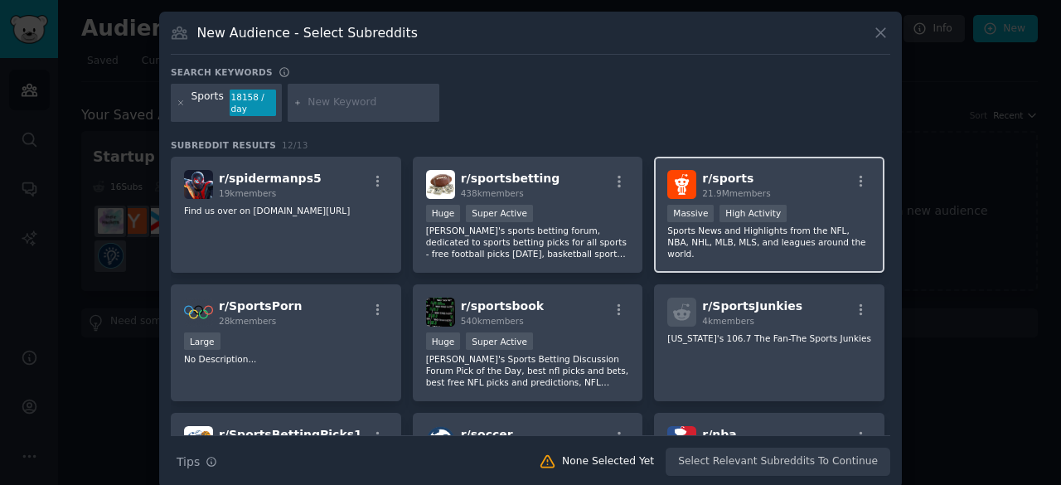
click at [756, 203] on div "r/ sports 21.9M members >= 80th percentile for submissions / day Massive High A…" at bounding box center [769, 215] width 230 height 117
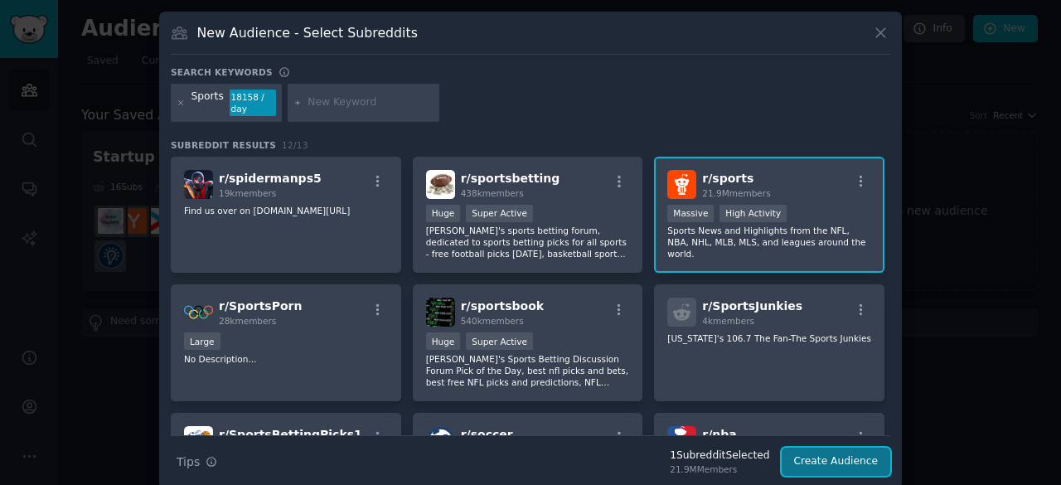
click at [844, 463] on button "Create Audience" at bounding box center [835, 461] width 109 height 28
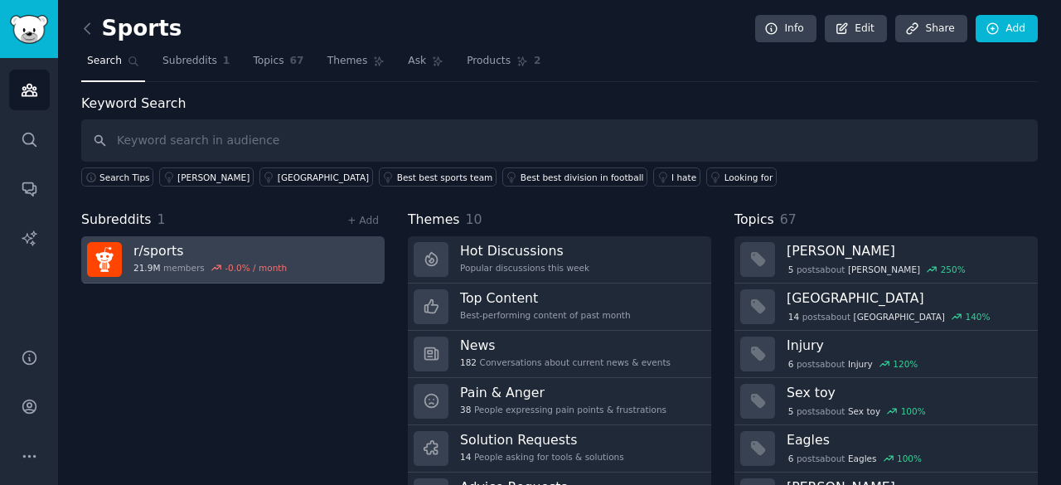
click at [295, 260] on link "r/ sports 21.9M members -0.0 % / month" at bounding box center [232, 259] width 303 height 47
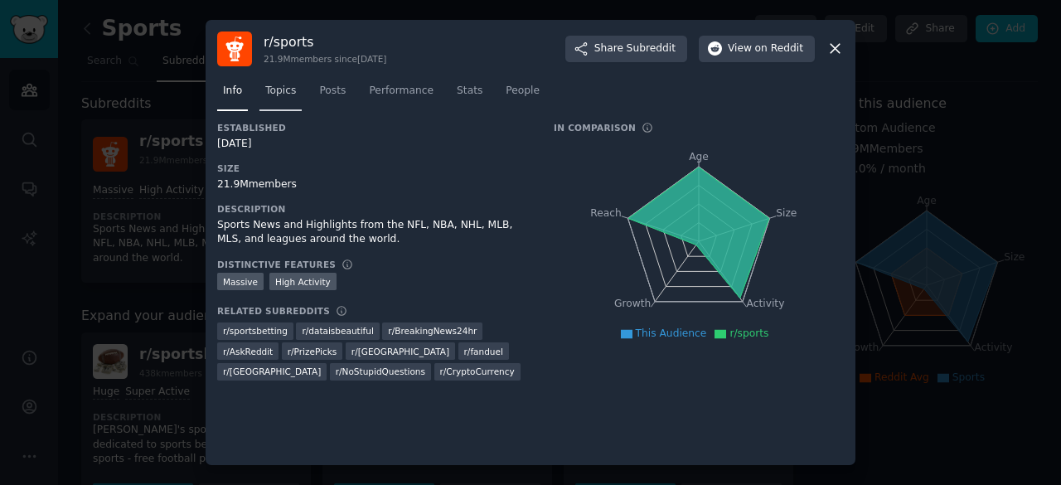
click at [292, 87] on span "Topics" at bounding box center [280, 91] width 31 height 15
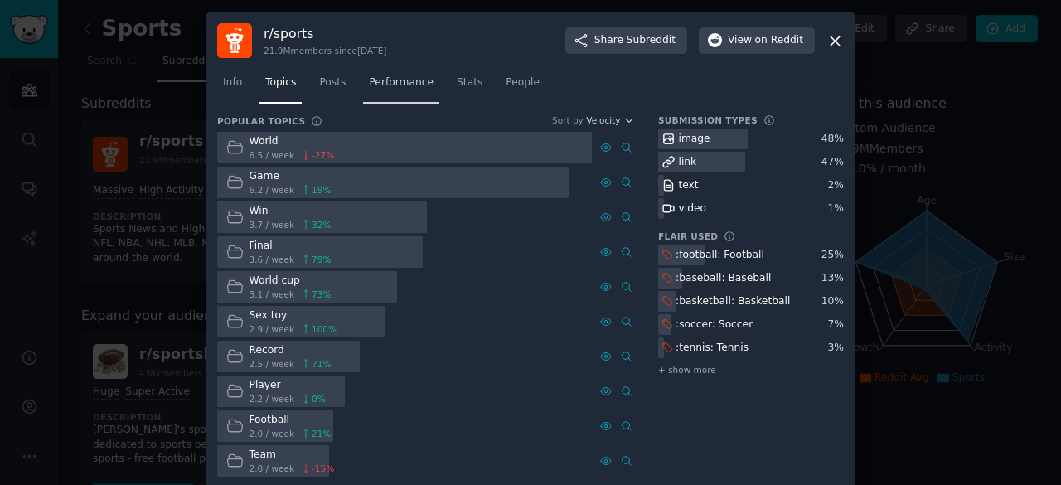
click at [378, 86] on span "Performance" at bounding box center [401, 82] width 65 height 15
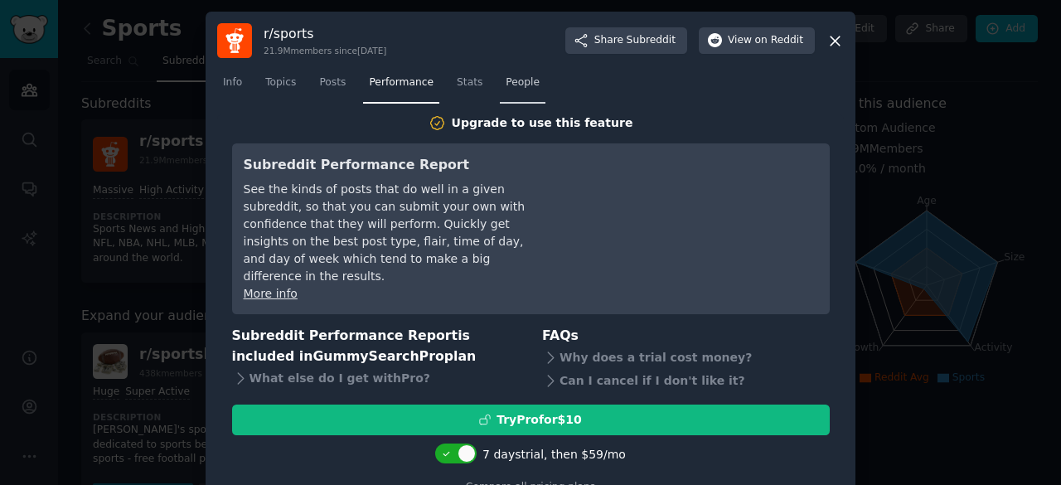
click at [505, 83] on span "People" at bounding box center [522, 82] width 34 height 15
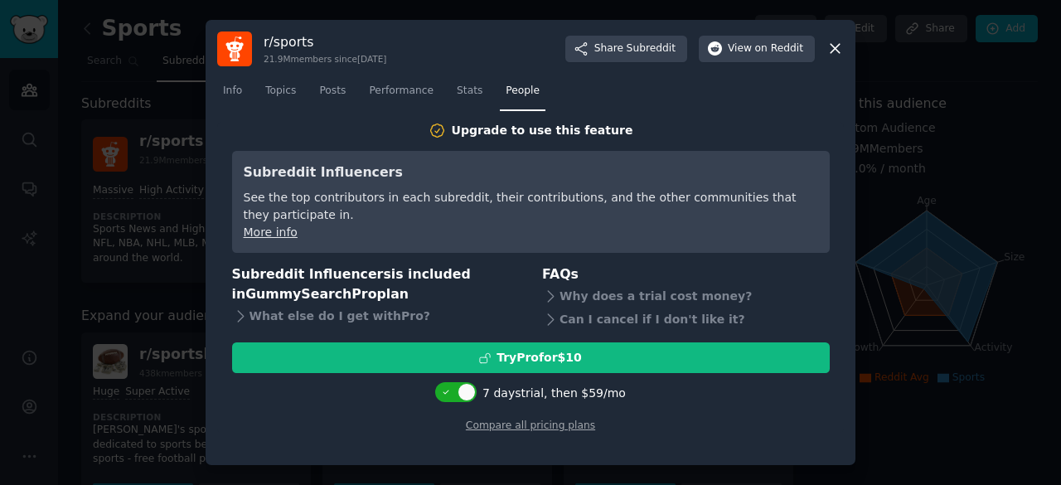
click at [834, 53] on icon at bounding box center [834, 48] width 17 height 17
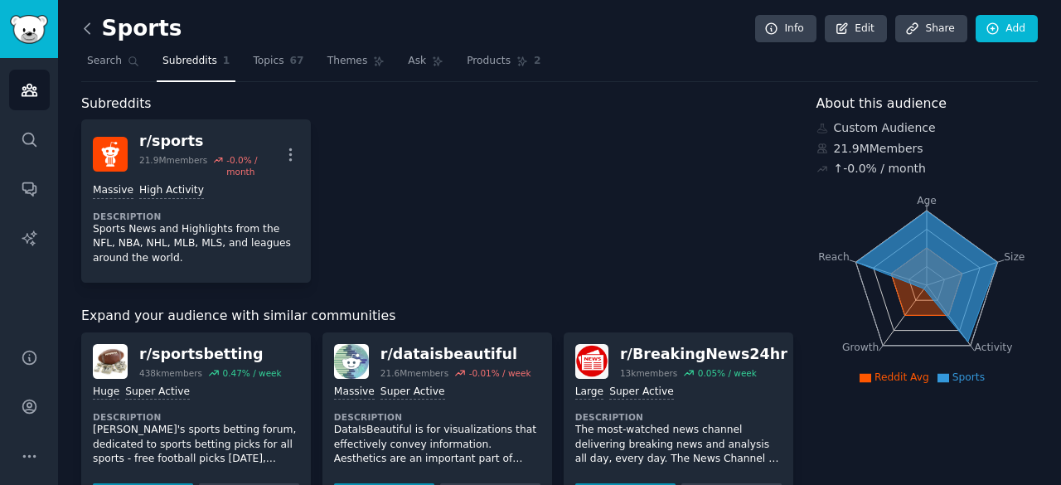
click at [90, 30] on icon at bounding box center [87, 28] width 17 height 17
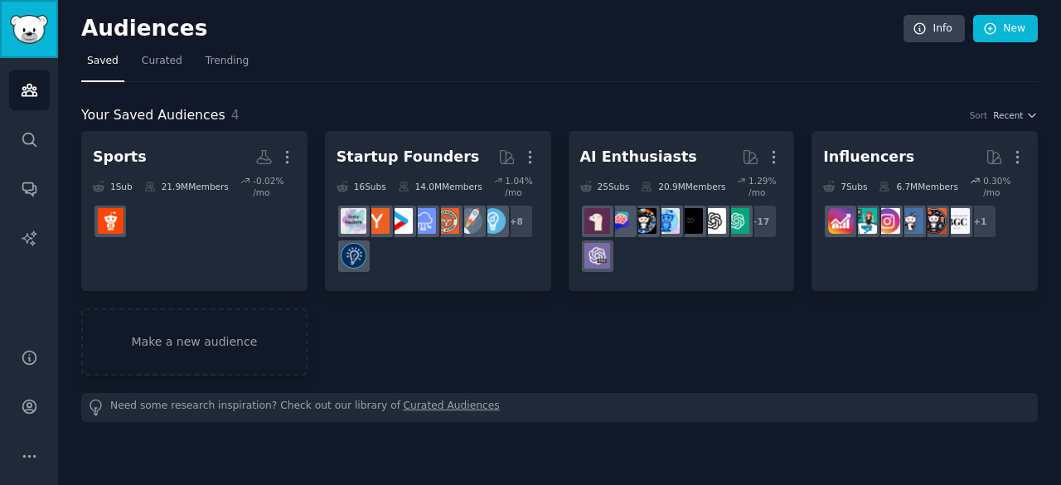
click at [27, 26] on img "Sidebar" at bounding box center [29, 29] width 38 height 29
click at [30, 78] on link "Audiences" at bounding box center [29, 90] width 41 height 41
click at [30, 79] on link "Audiences" at bounding box center [29, 90] width 41 height 41
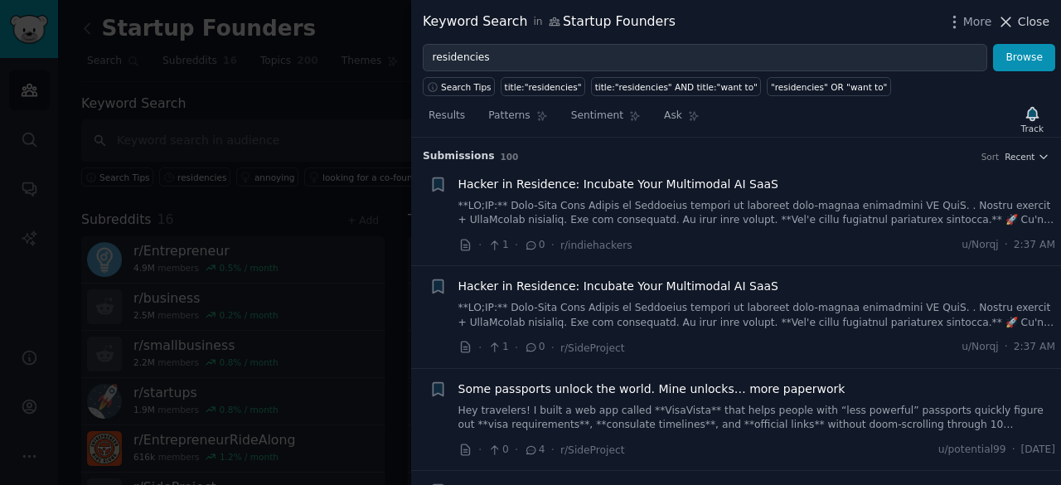
click at [1020, 21] on button "Close" at bounding box center [1023, 21] width 52 height 17
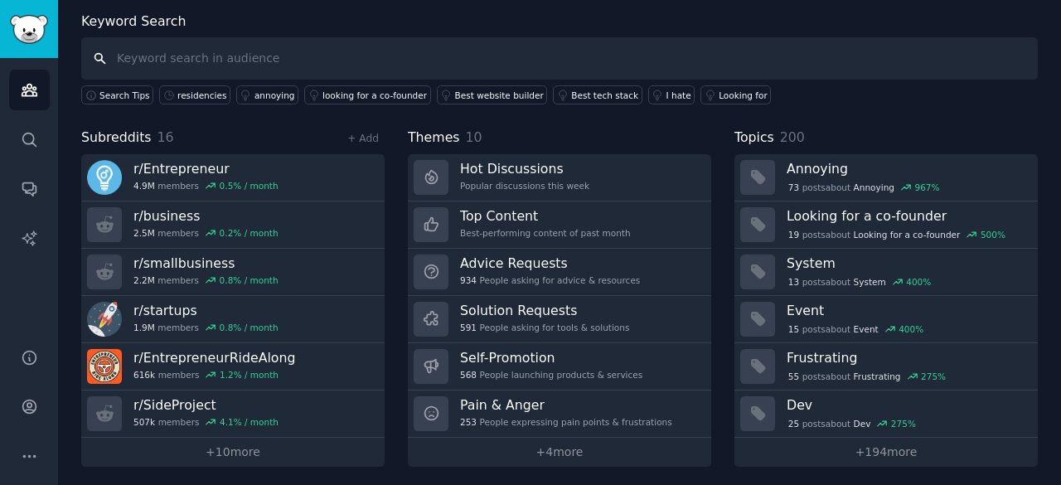
scroll to position [86, 0]
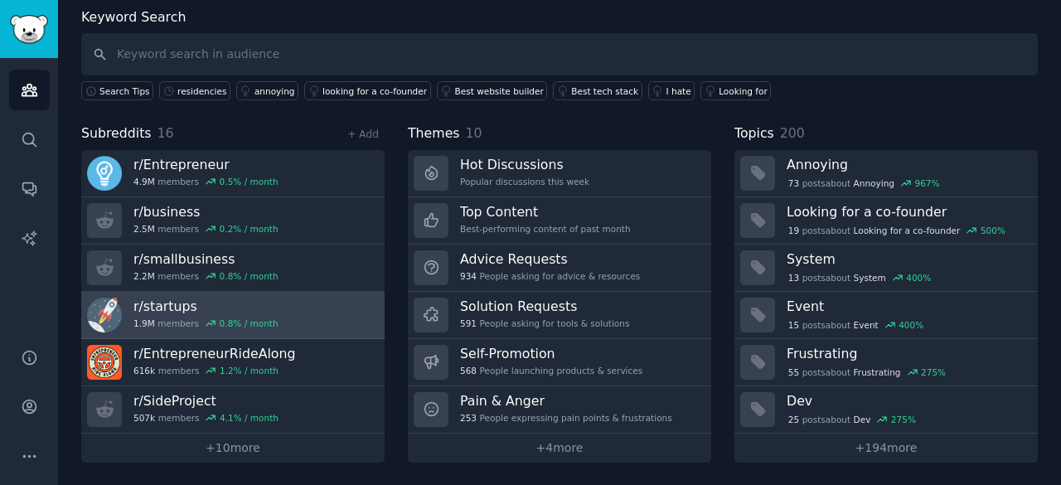
click at [156, 310] on h3 "r/ startups" at bounding box center [205, 305] width 145 height 17
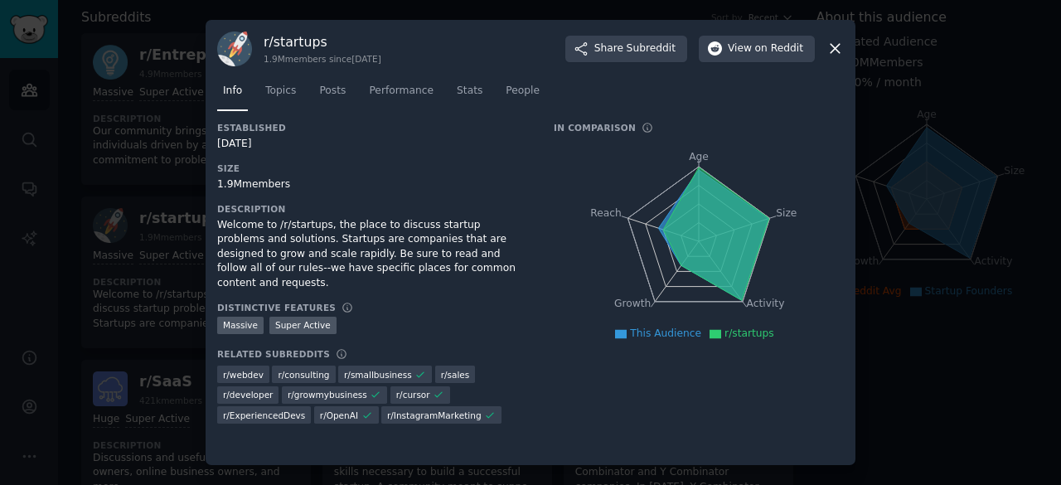
click at [882, 175] on div at bounding box center [530, 242] width 1061 height 485
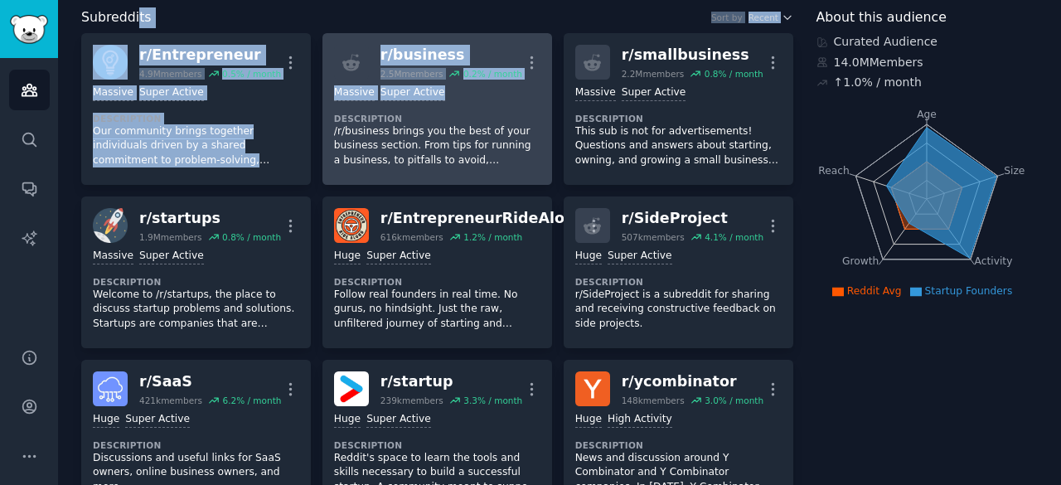
drag, startPoint x: 127, startPoint y: 25, endPoint x: 447, endPoint y: 94, distance: 327.1
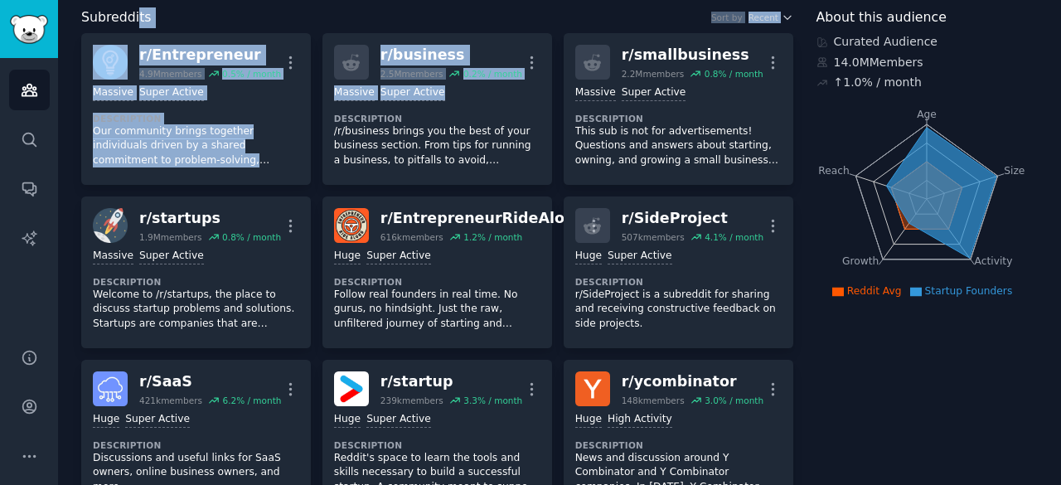
click at [1011, 100] on icon "Age Size Activity Growth Reach" at bounding box center [926, 198] width 220 height 209
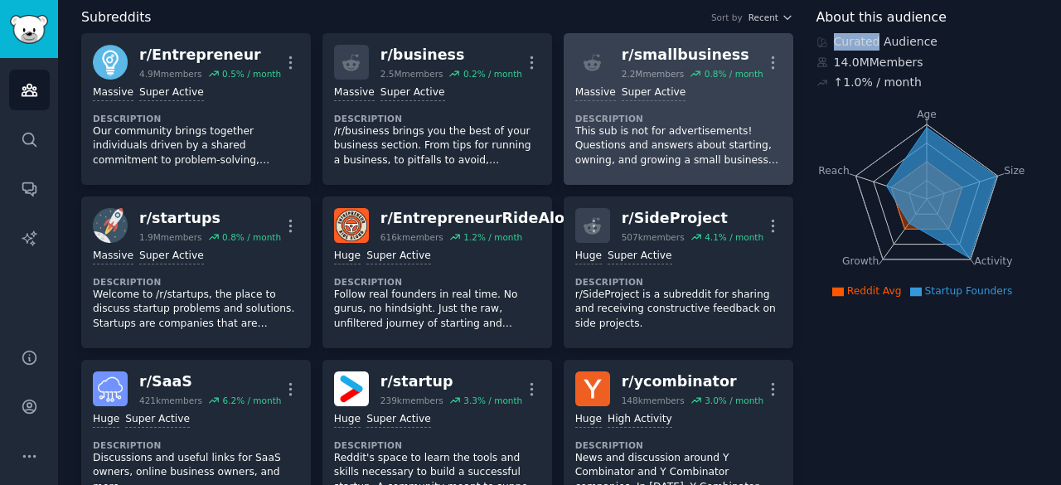
drag, startPoint x: 1055, startPoint y: 29, endPoint x: 638, endPoint y: 33, distance: 416.8
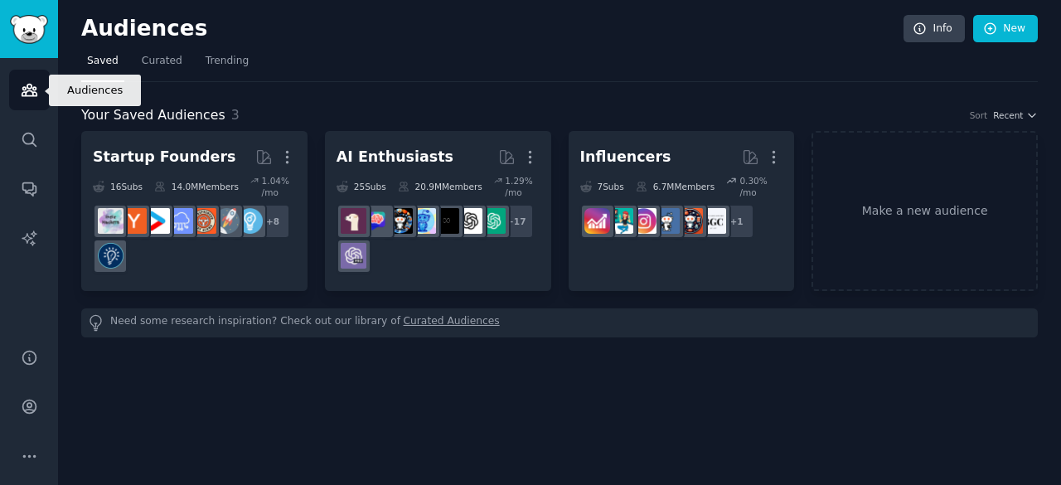
click at [31, 94] on icon "Sidebar" at bounding box center [29, 91] width 15 height 12
click at [41, 33] on img "Sidebar" at bounding box center [29, 29] width 38 height 29
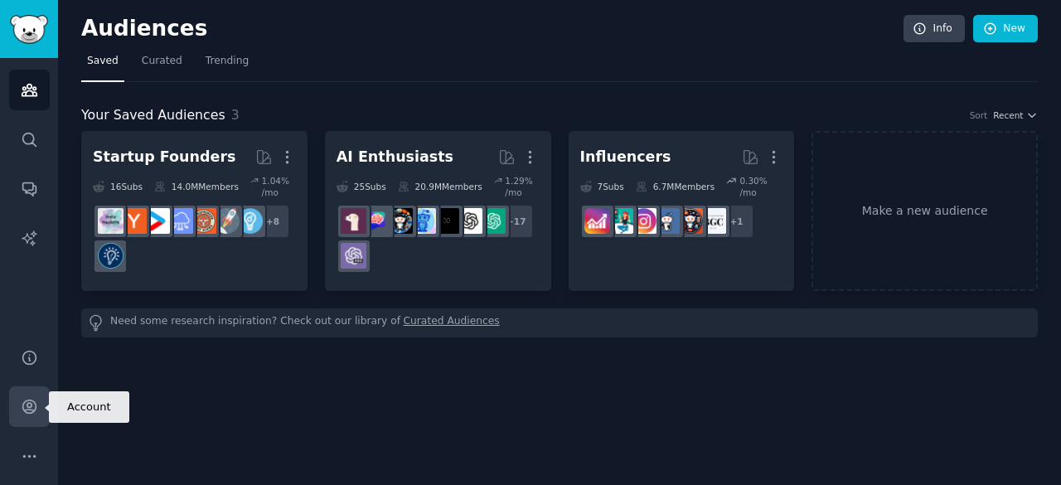
click at [23, 404] on icon "Sidebar" at bounding box center [28, 406] width 13 height 13
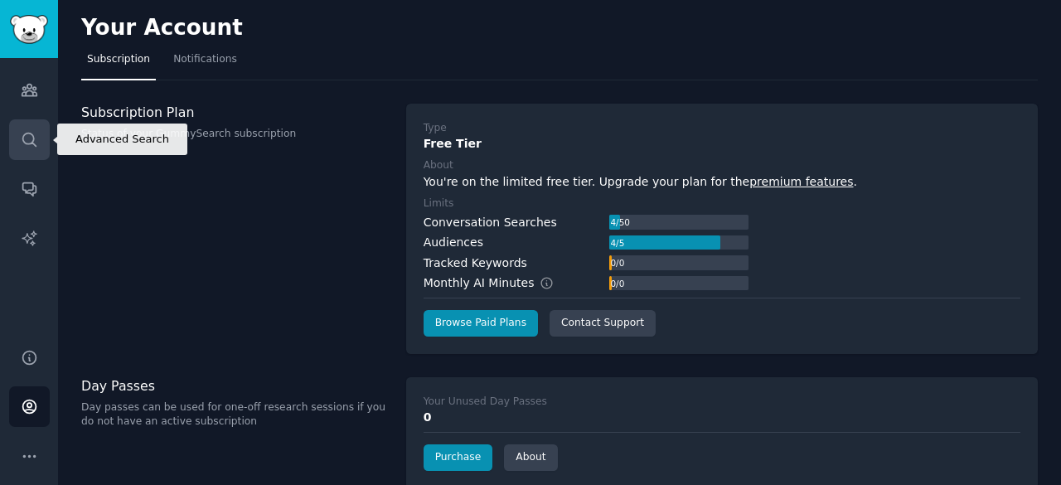
click at [28, 126] on link "Search" at bounding box center [29, 139] width 41 height 41
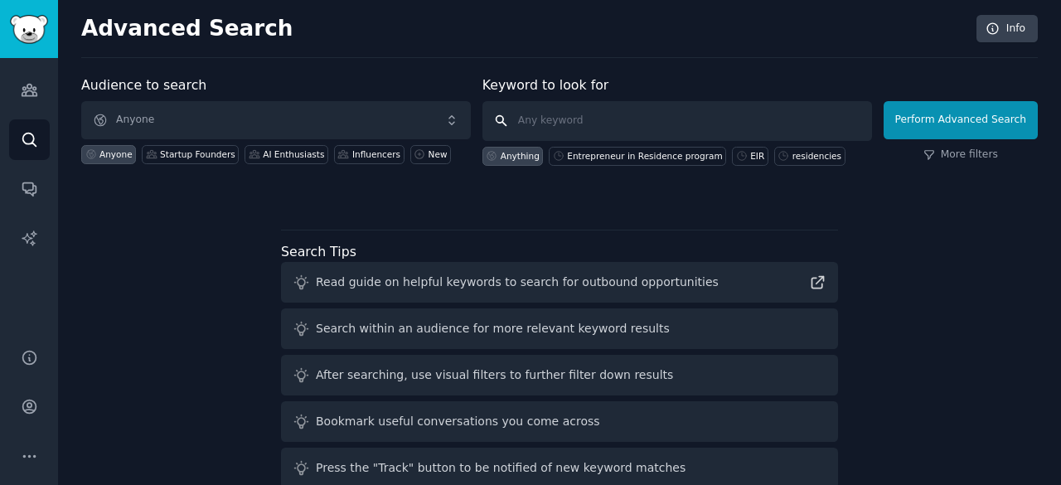
click at [563, 123] on input "text" at bounding box center [676, 121] width 389 height 40
type input "sports events"
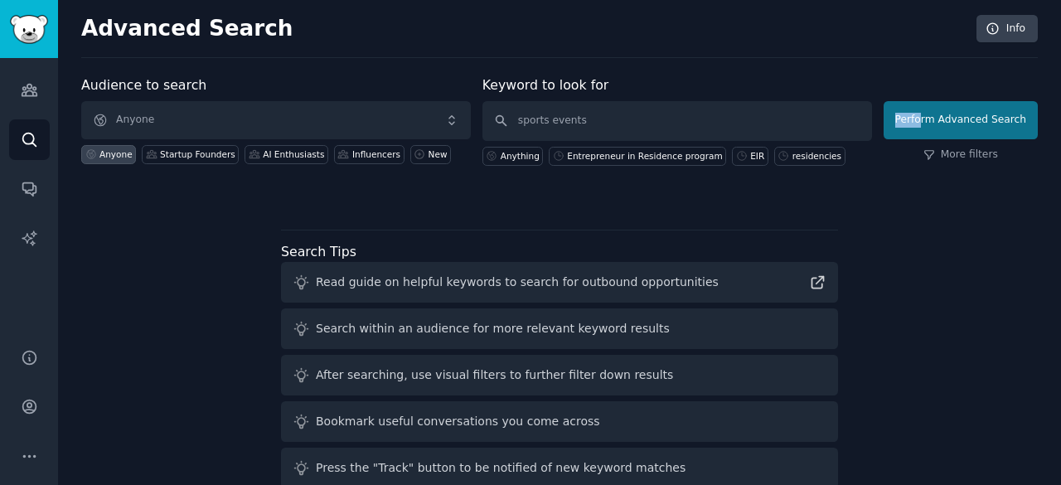
drag, startPoint x: 831, startPoint y: 149, endPoint x: 934, endPoint y: 109, distance: 110.5
click at [933, 109] on form "Audience to search Anyone Anyone Startup Founders AI Enthusiasts Influencers Ne…" at bounding box center [559, 120] width 956 height 90
click at [948, 123] on button "Perform Advanced Search" at bounding box center [960, 120] width 154 height 38
